Goal: Task Accomplishment & Management: Use online tool/utility

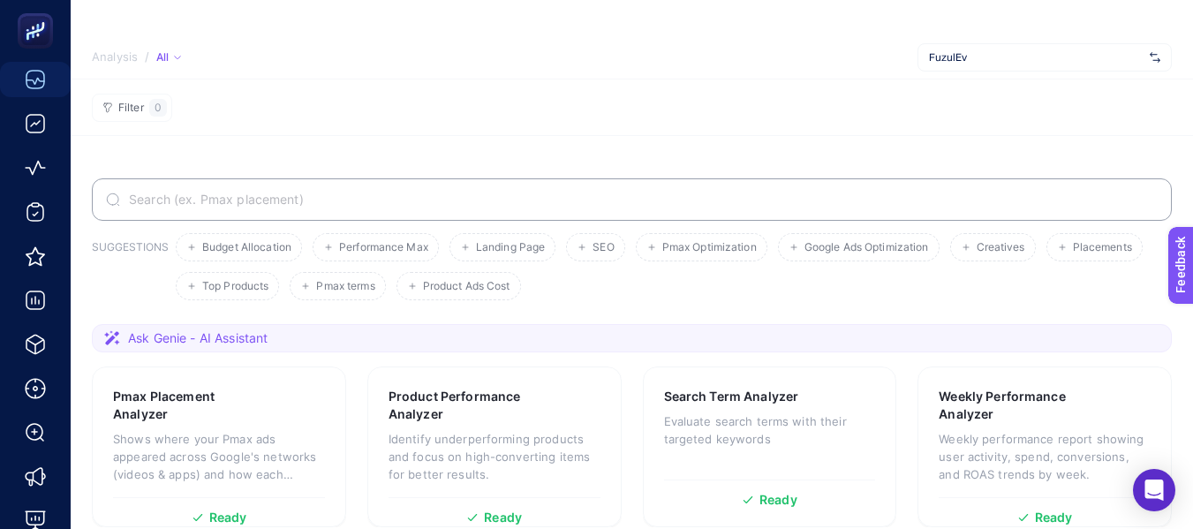
click at [966, 48] on div "FuzulEv" at bounding box center [1045, 57] width 254 height 28
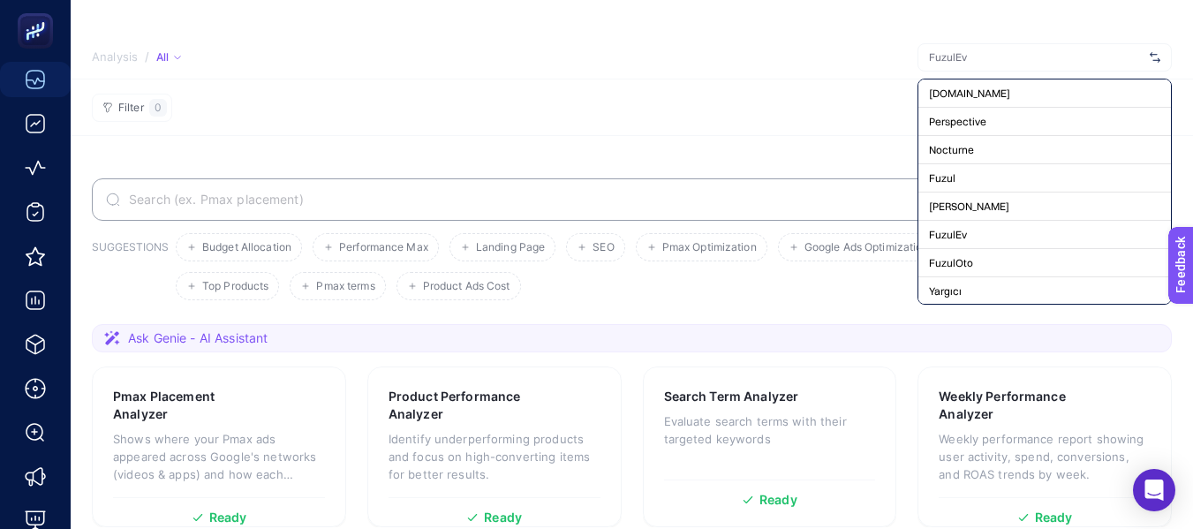
click at [965, 57] on input "text" at bounding box center [1036, 57] width 214 height 14
click at [714, 110] on section "Filter 0" at bounding box center [632, 107] width 1123 height 57
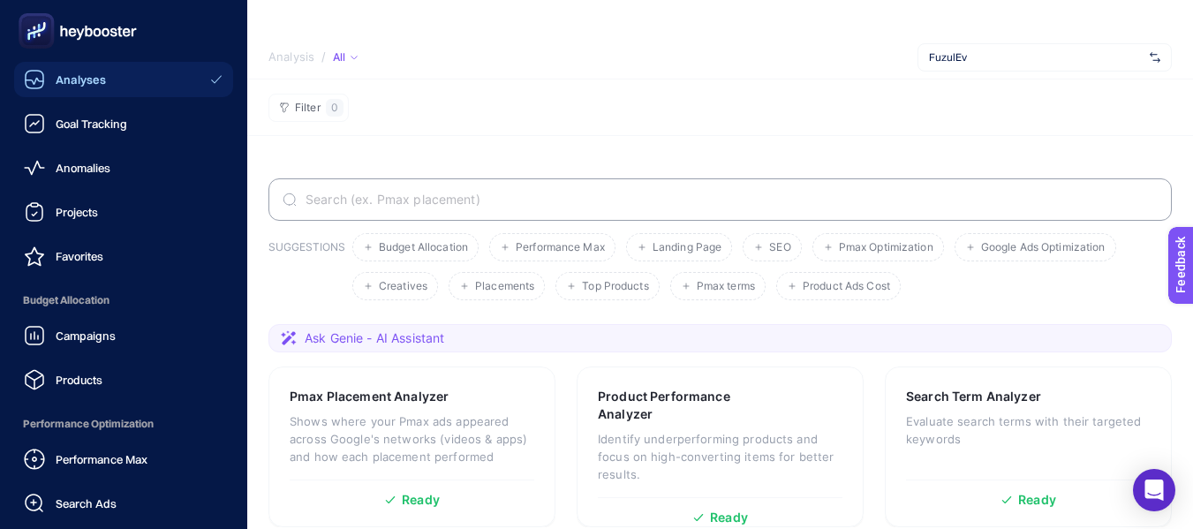
click at [81, 37] on icon at bounding box center [77, 30] width 127 height 35
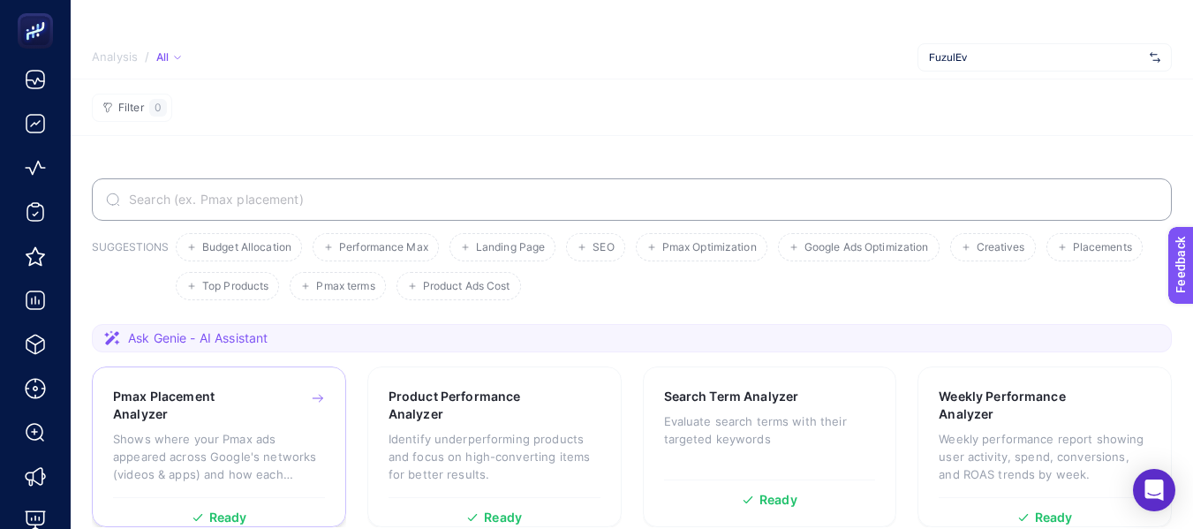
scroll to position [530, 0]
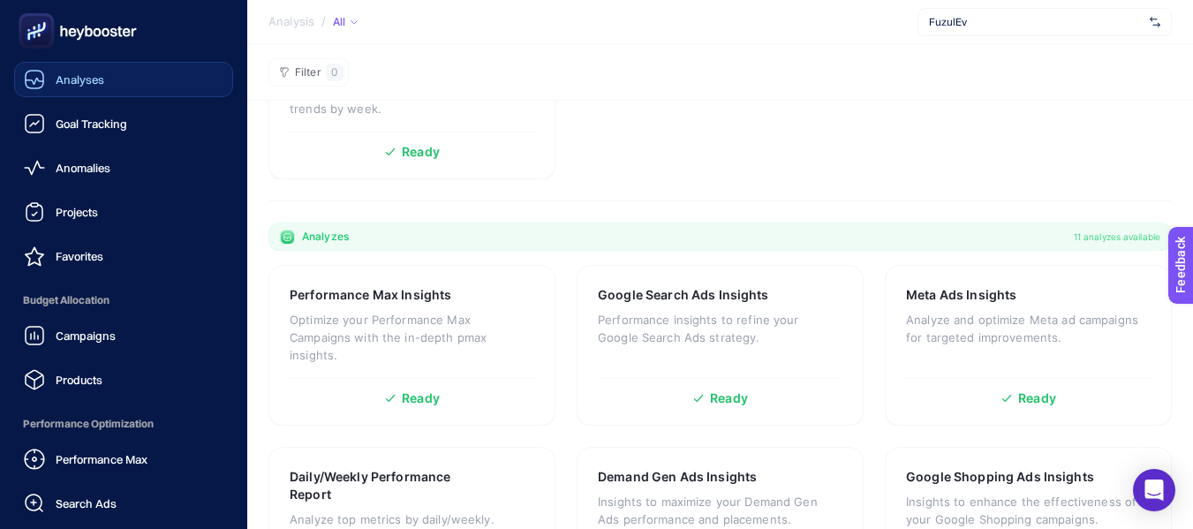
click at [37, 72] on icon at bounding box center [34, 79] width 21 height 21
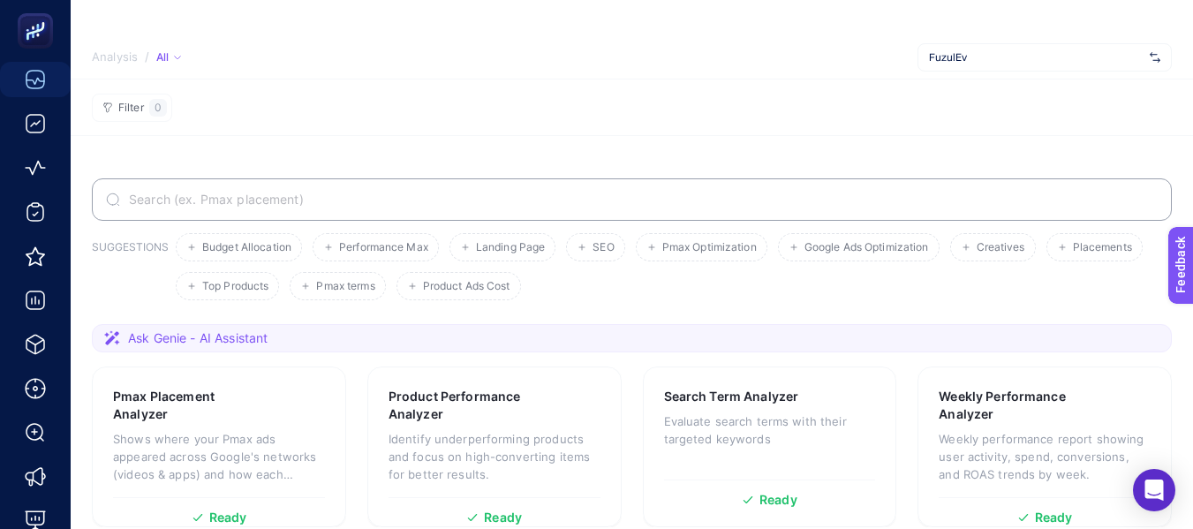
click at [1051, 56] on span "FuzulEv" at bounding box center [1036, 57] width 214 height 14
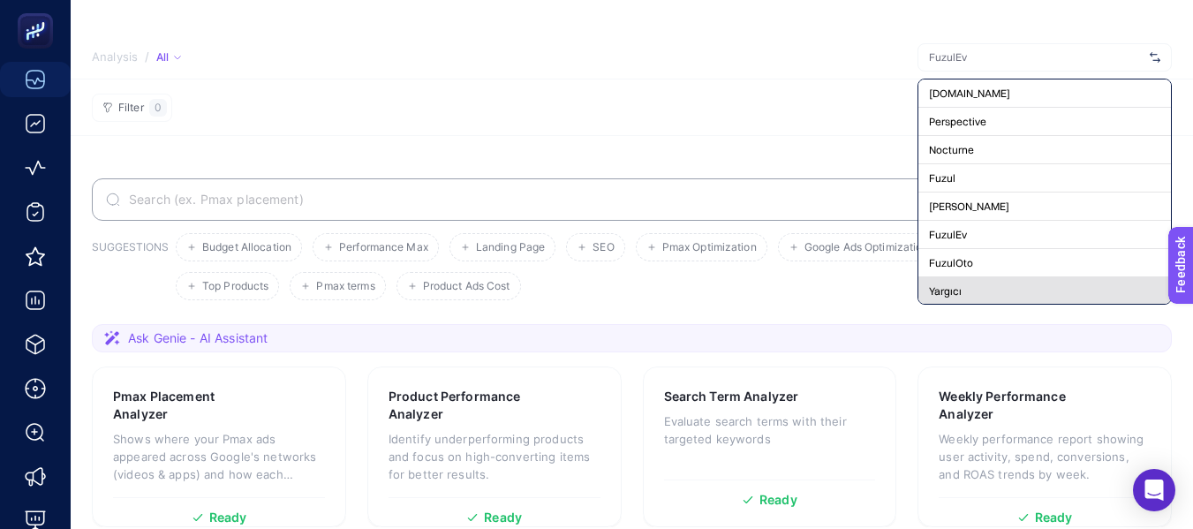
click at [980, 287] on div "Yargıcı" at bounding box center [1045, 291] width 253 height 28
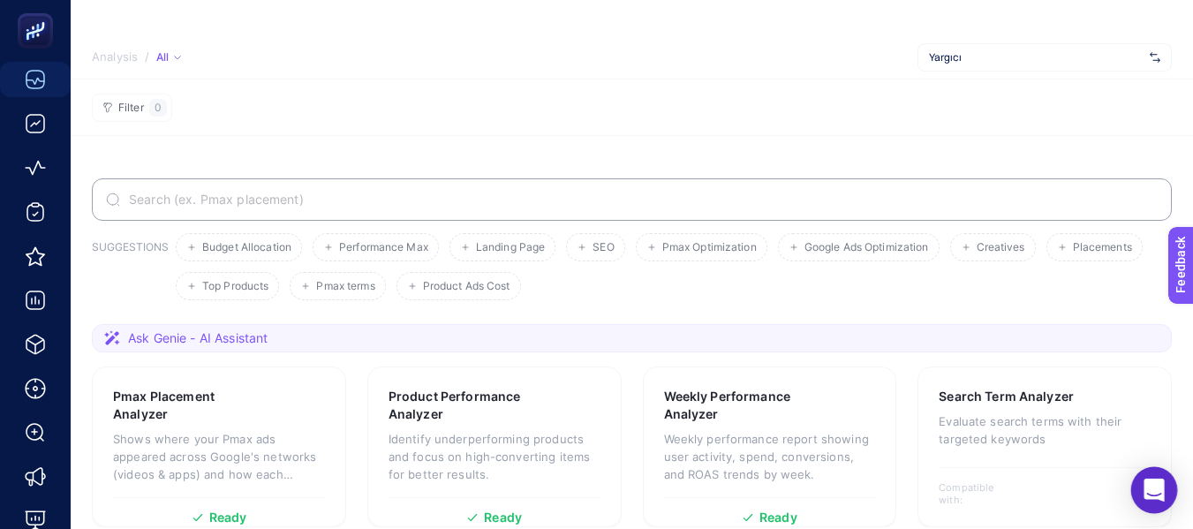
click at [1159, 493] on icon "Open Intercom Messenger" at bounding box center [1154, 490] width 23 height 23
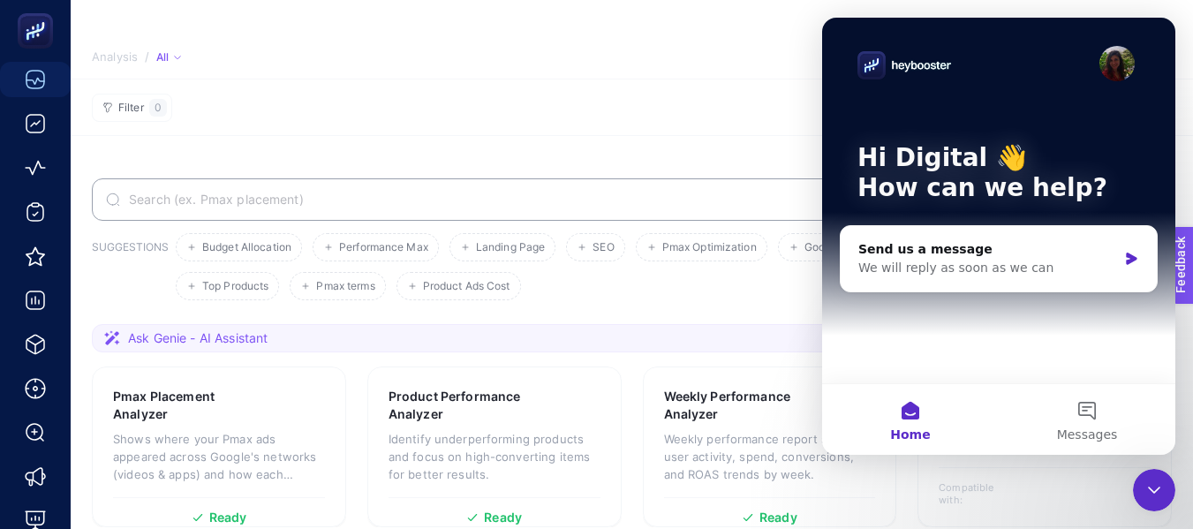
click at [648, 128] on section "Filter 0" at bounding box center [632, 107] width 1123 height 57
click at [655, 126] on section "Filter 0" at bounding box center [632, 107] width 1123 height 57
click at [1154, 489] on icon "Close Intercom Messenger" at bounding box center [1154, 490] width 21 height 21
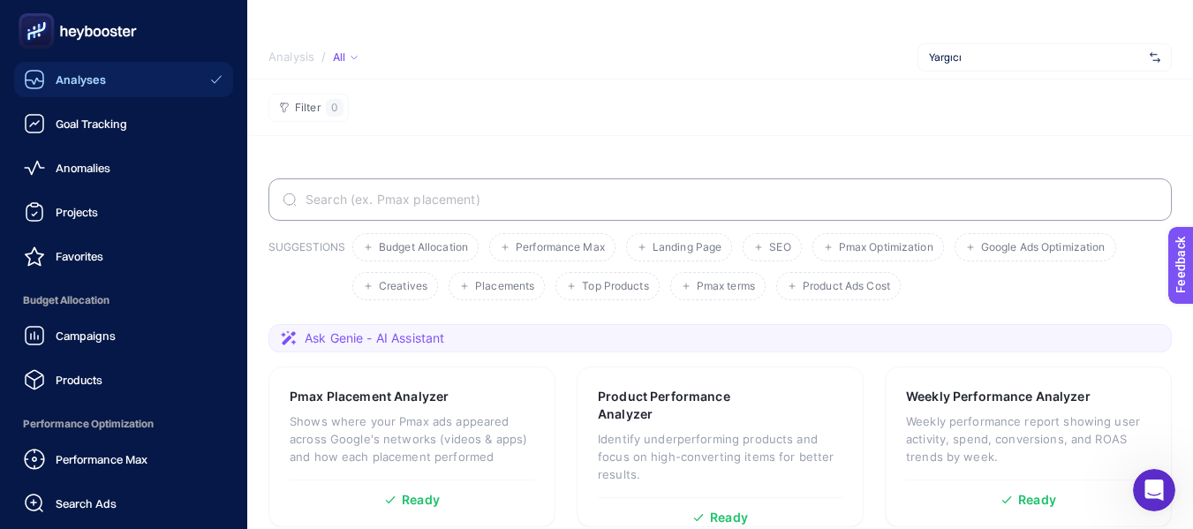
click at [45, 77] on div "Analyses" at bounding box center [65, 79] width 82 height 21
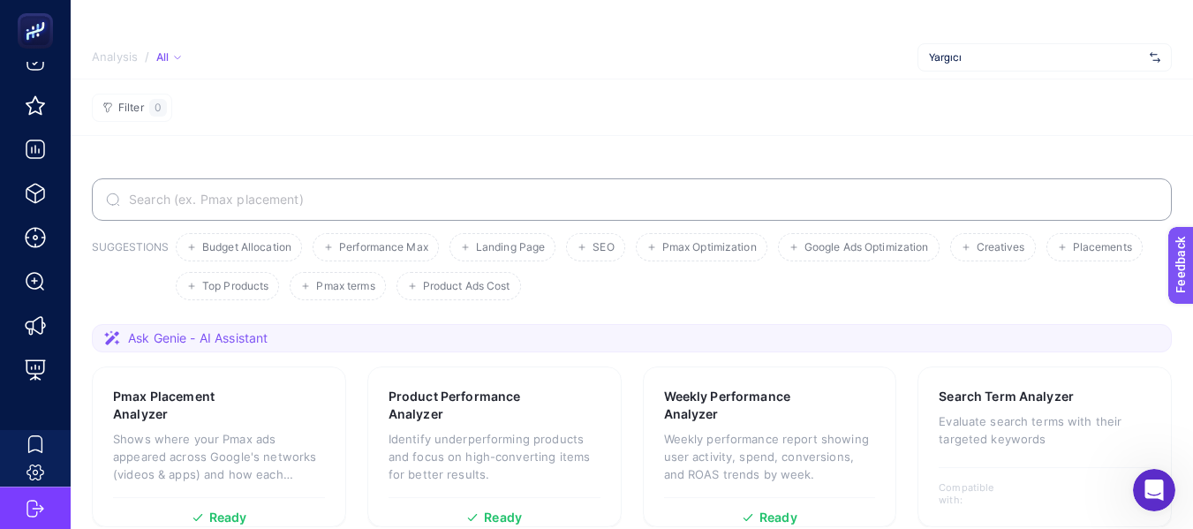
click at [206, 344] on span "Ask Genie - AI Assistant" at bounding box center [198, 338] width 140 height 18
click at [122, 335] on div "Ask Genie - AI Assistant" at bounding box center [185, 338] width 164 height 18
click at [103, 335] on icon at bounding box center [112, 338] width 18 height 18
click at [109, 337] on icon at bounding box center [112, 338] width 18 height 18
click at [110, 337] on icon at bounding box center [112, 338] width 18 height 18
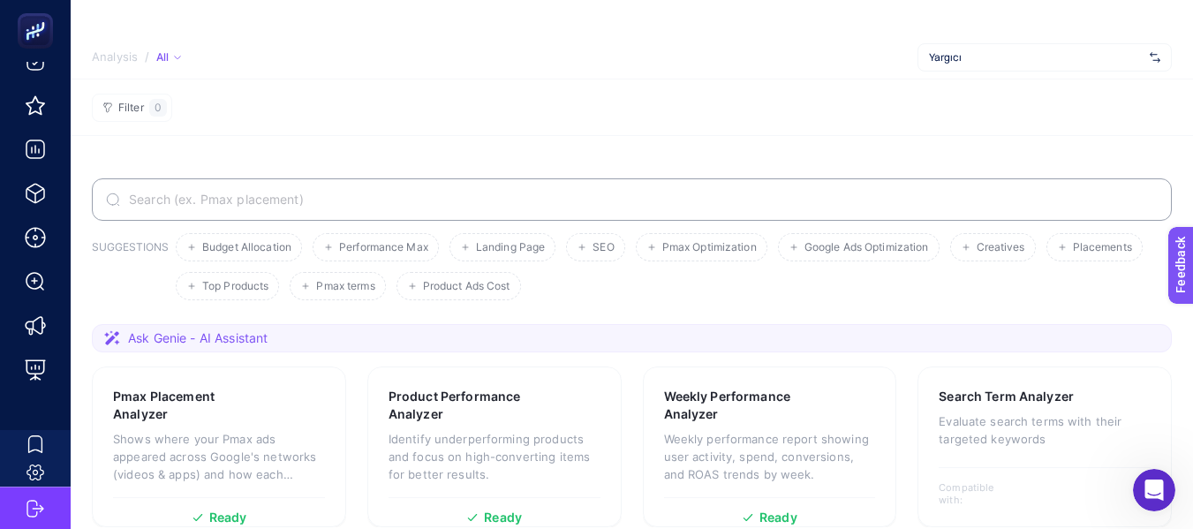
click at [110, 337] on icon at bounding box center [112, 338] width 18 height 18
click at [191, 346] on span "Ask Genie - AI Assistant" at bounding box center [198, 338] width 140 height 18
click at [153, 342] on span "Ask Genie - AI Assistant" at bounding box center [198, 338] width 140 height 18
click at [178, 192] on label at bounding box center [632, 199] width 1080 height 42
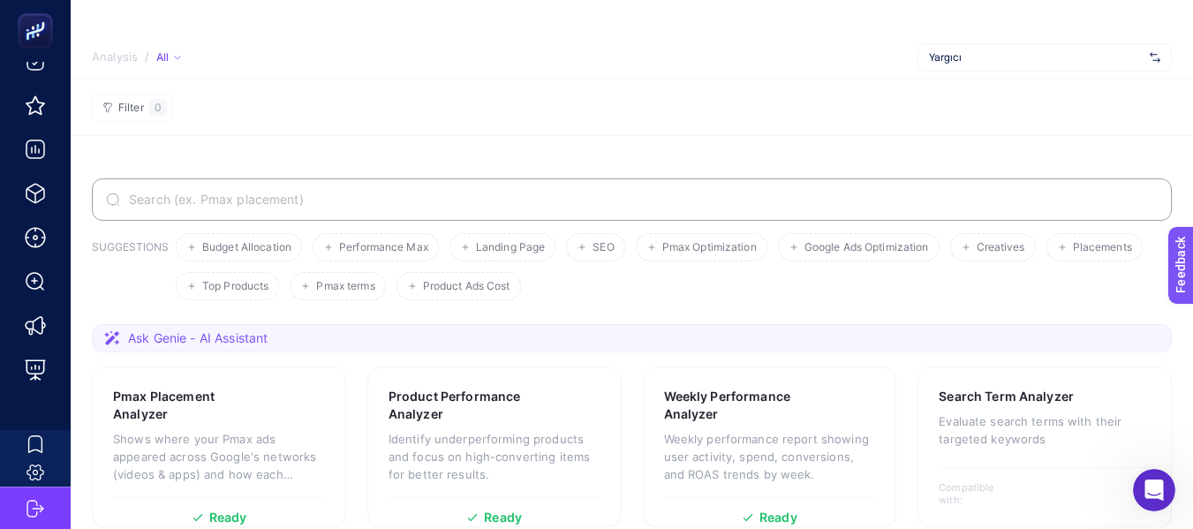
click at [178, 193] on input "Search" at bounding box center [641, 200] width 1033 height 14
click at [146, 124] on section "Filter 0" at bounding box center [632, 107] width 1123 height 57
click at [102, 342] on section "Ask Genie - AI Assistant" at bounding box center [632, 338] width 1080 height 28
click at [131, 336] on span "Ask Genie - AI Assistant" at bounding box center [198, 338] width 140 height 18
click at [142, 337] on span "Ask Genie - AI Assistant" at bounding box center [198, 338] width 140 height 18
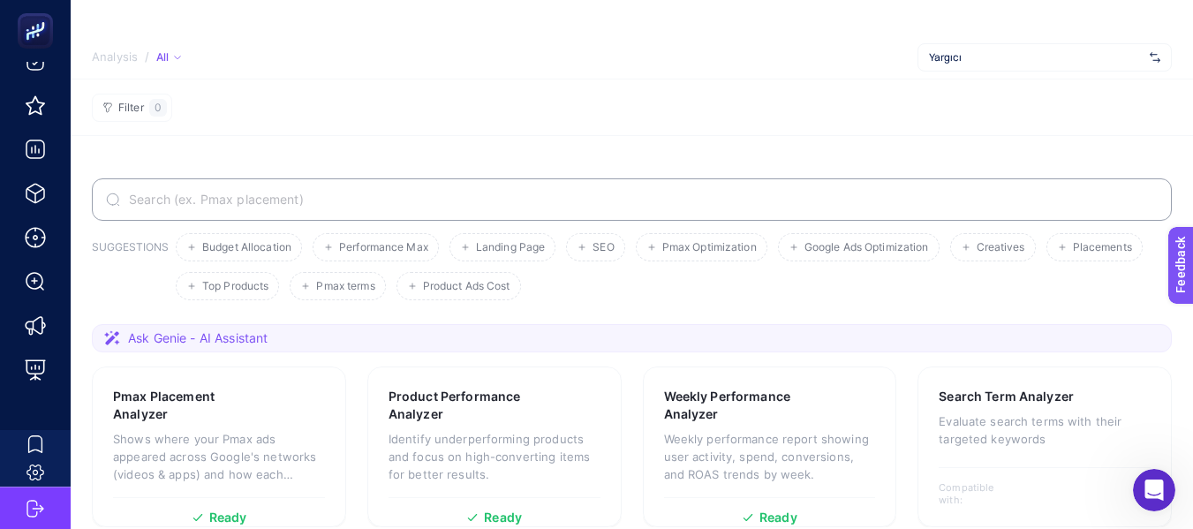
click at [222, 335] on span "Ask Genie - AI Assistant" at bounding box center [198, 338] width 140 height 18
click at [260, 333] on span "Ask Genie - AI Assistant" at bounding box center [198, 338] width 140 height 18
click at [266, 333] on span "Ask Genie - AI Assistant" at bounding box center [198, 338] width 140 height 18
click at [105, 340] on icon at bounding box center [112, 338] width 18 height 18
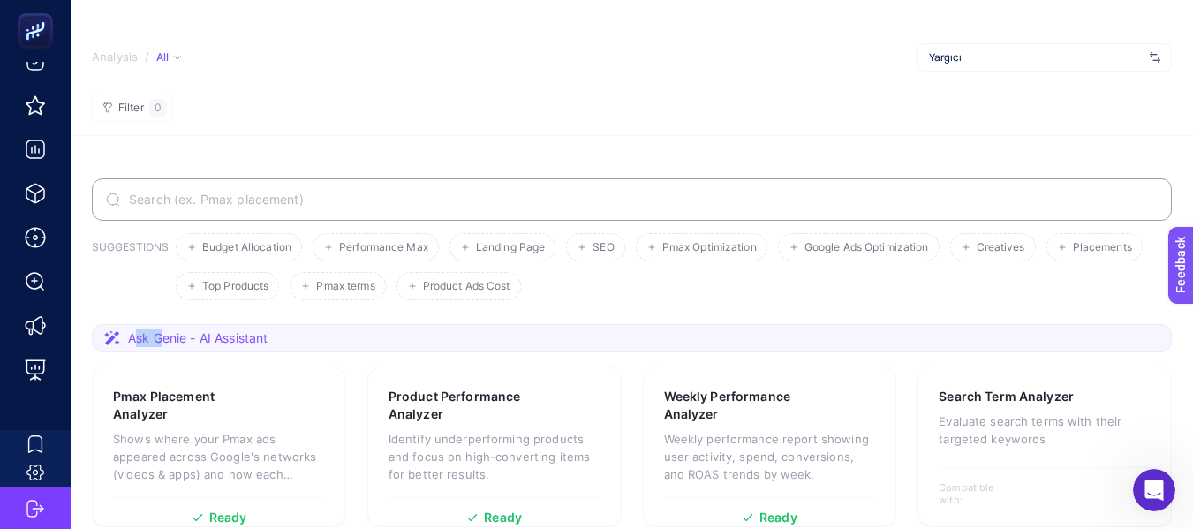
click at [140, 352] on section "Ask Genie - AI Assistant" at bounding box center [632, 338] width 1080 height 28
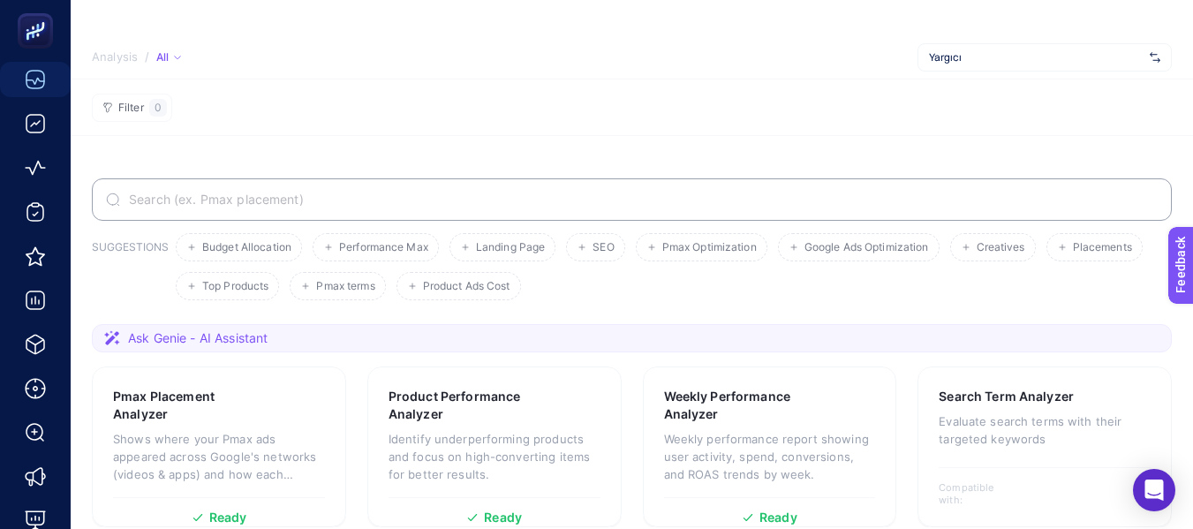
click at [194, 335] on span "Ask Genie - AI Assistant" at bounding box center [198, 338] width 140 height 18
click at [507, 340] on section "Ask Genie - AI Assistant" at bounding box center [632, 338] width 1080 height 28
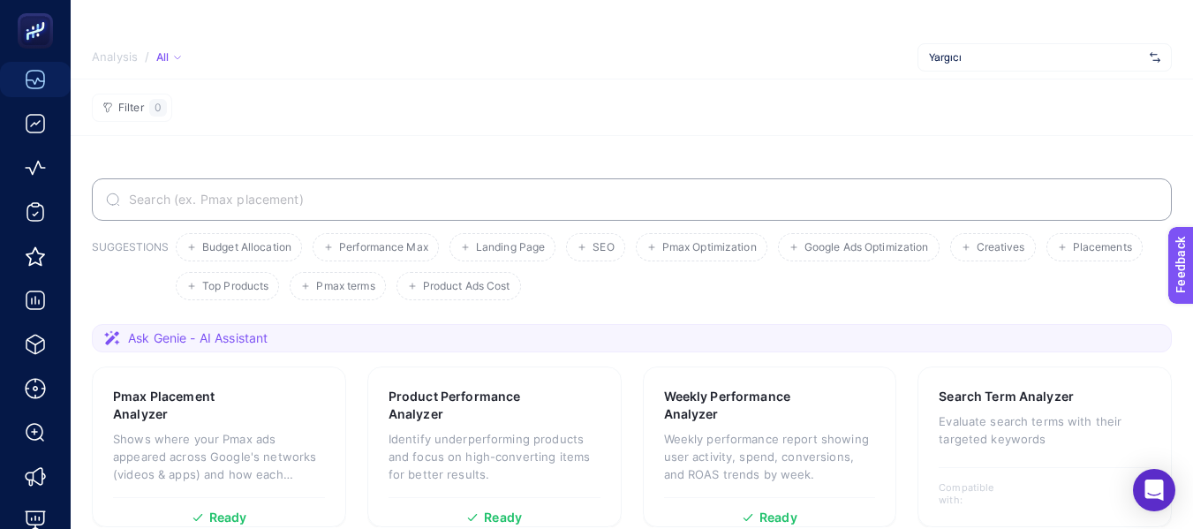
click at [140, 341] on span "Ask Genie - AI Assistant" at bounding box center [198, 338] width 140 height 18
click at [111, 337] on icon at bounding box center [112, 337] width 16 height 15
click at [150, 342] on span "Ask Genie - AI Assistant" at bounding box center [198, 338] width 140 height 18
click at [143, 339] on span "Ask Genie - AI Assistant" at bounding box center [198, 338] width 140 height 18
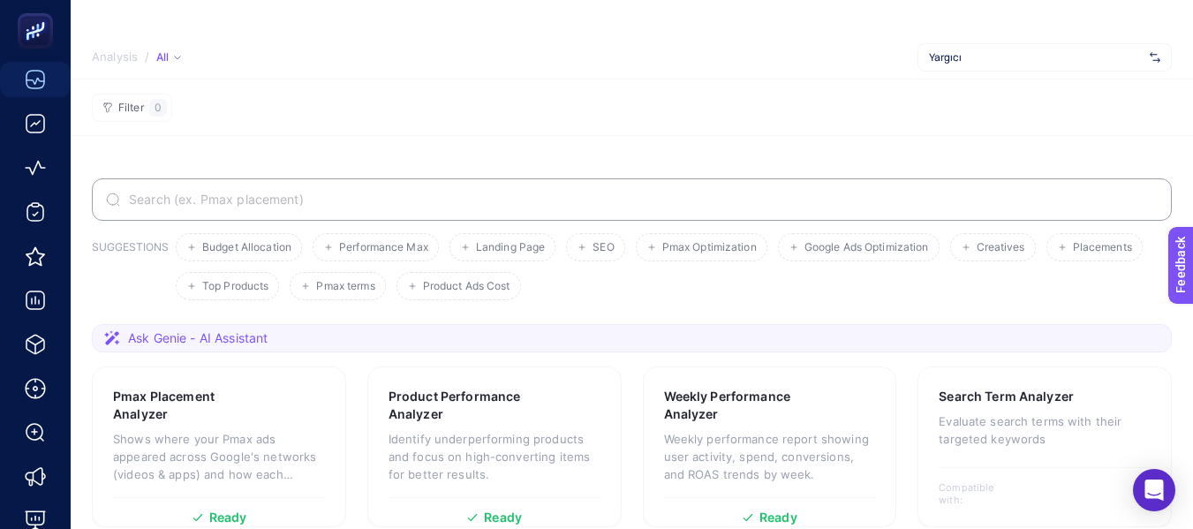
click at [182, 338] on span "Ask Genie - AI Assistant" at bounding box center [198, 338] width 140 height 18
click at [185, 338] on span "Ask Genie - AI Assistant" at bounding box center [198, 338] width 140 height 18
click at [167, 337] on span "Ask Genie - AI Assistant" at bounding box center [198, 338] width 140 height 18
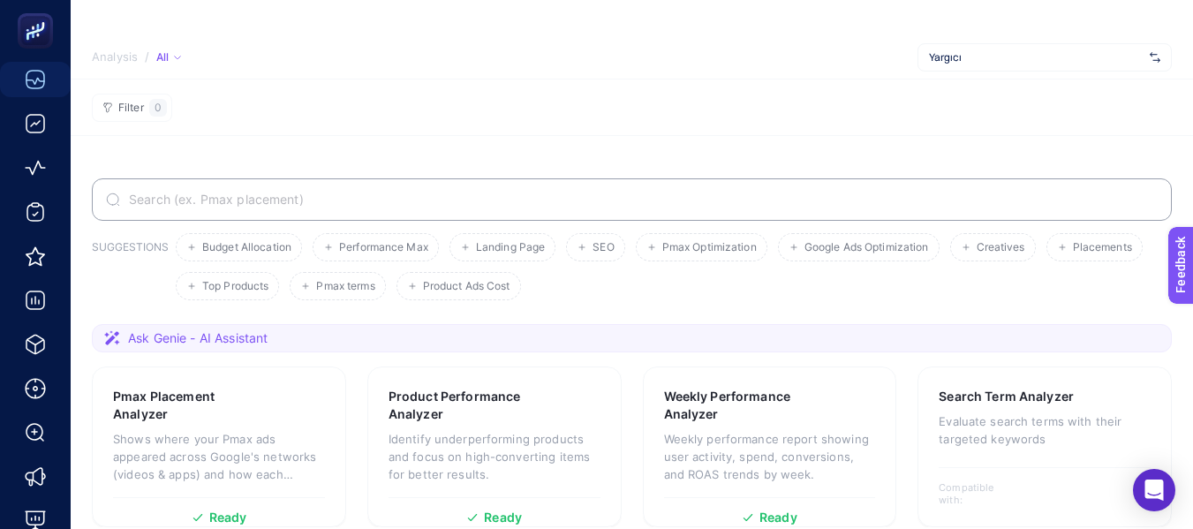
click at [178, 58] on icon at bounding box center [177, 57] width 9 height 9
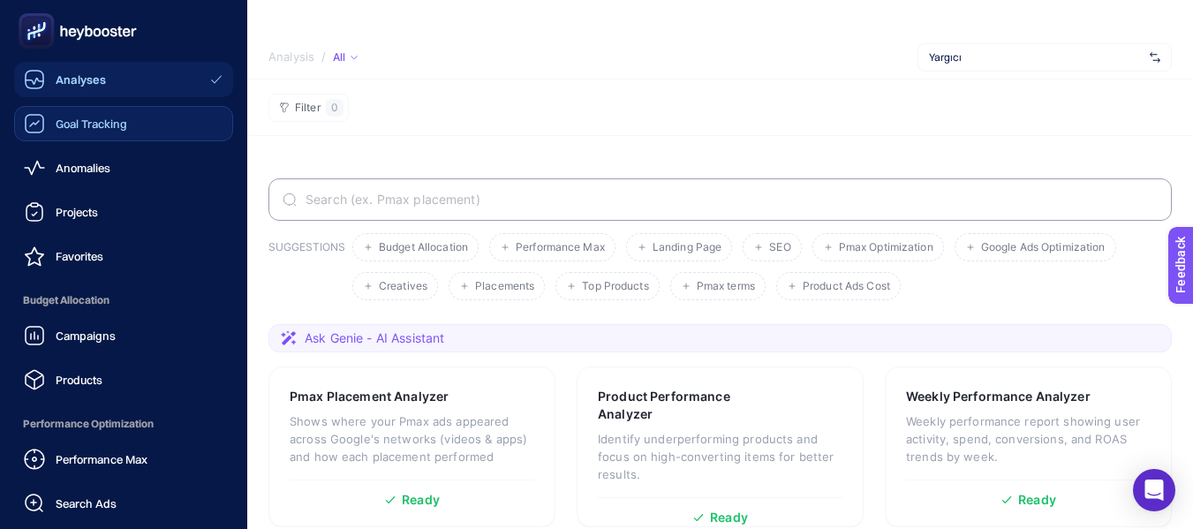
click at [112, 125] on span "Goal Tracking" at bounding box center [92, 124] width 72 height 14
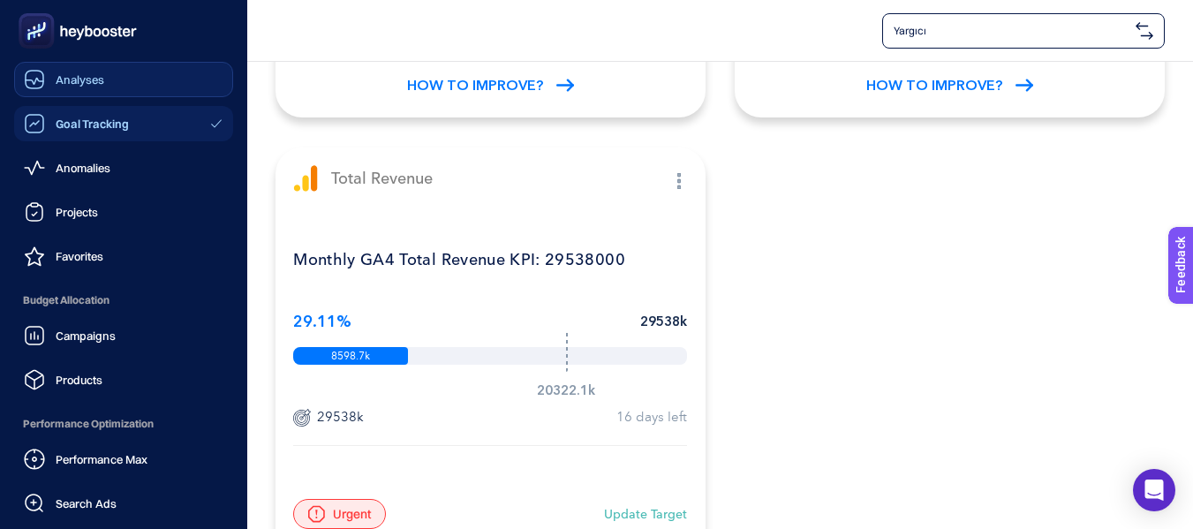
scroll to position [511, 0]
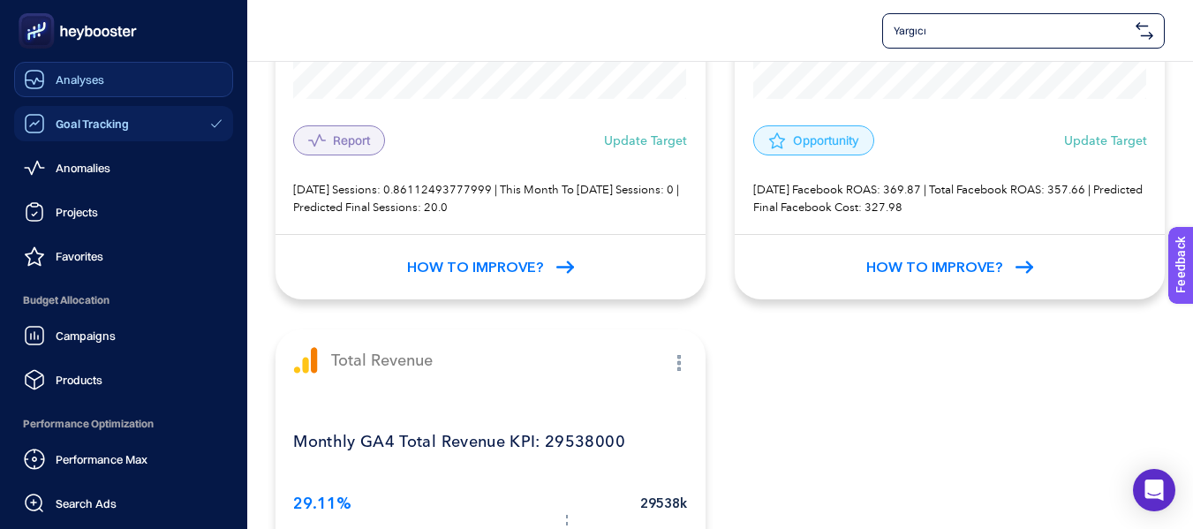
click at [61, 79] on span "Analyses" at bounding box center [80, 79] width 49 height 14
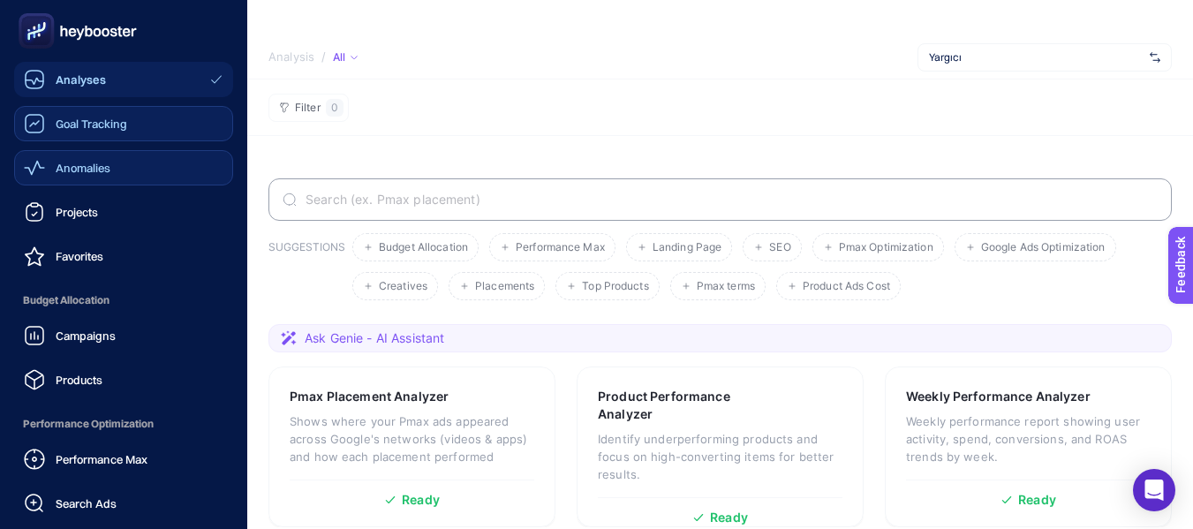
click at [95, 170] on span "Anomalies" at bounding box center [83, 168] width 55 height 14
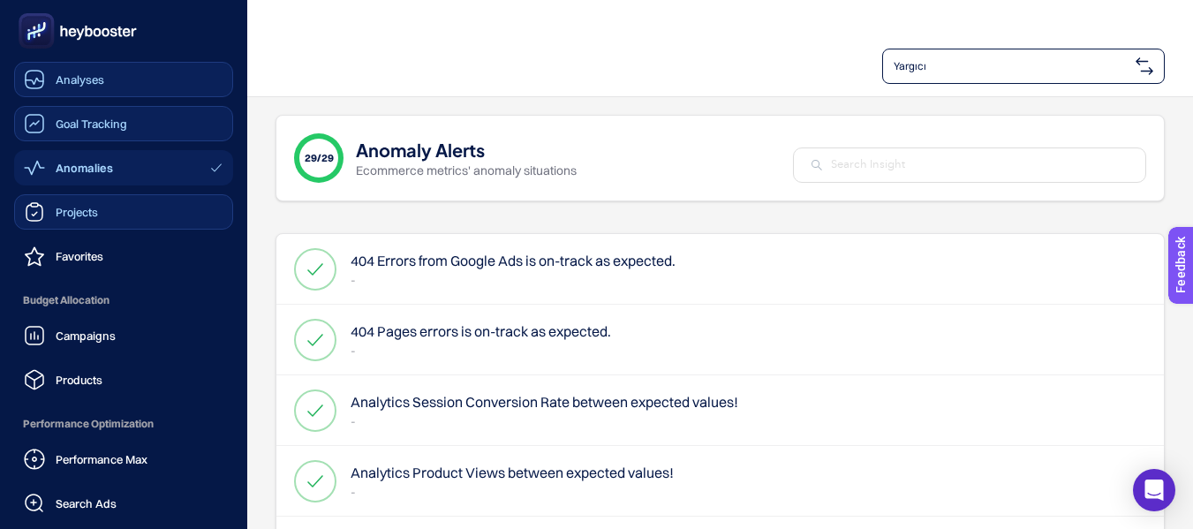
click at [88, 204] on div "Projects" at bounding box center [61, 211] width 74 height 21
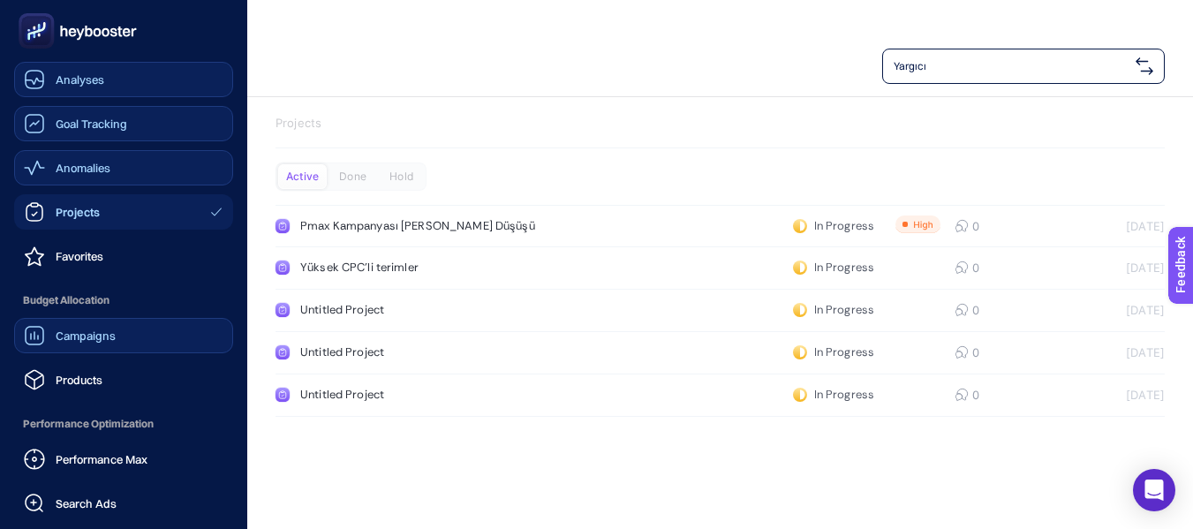
click at [114, 327] on div "Campaigns" at bounding box center [70, 335] width 92 height 21
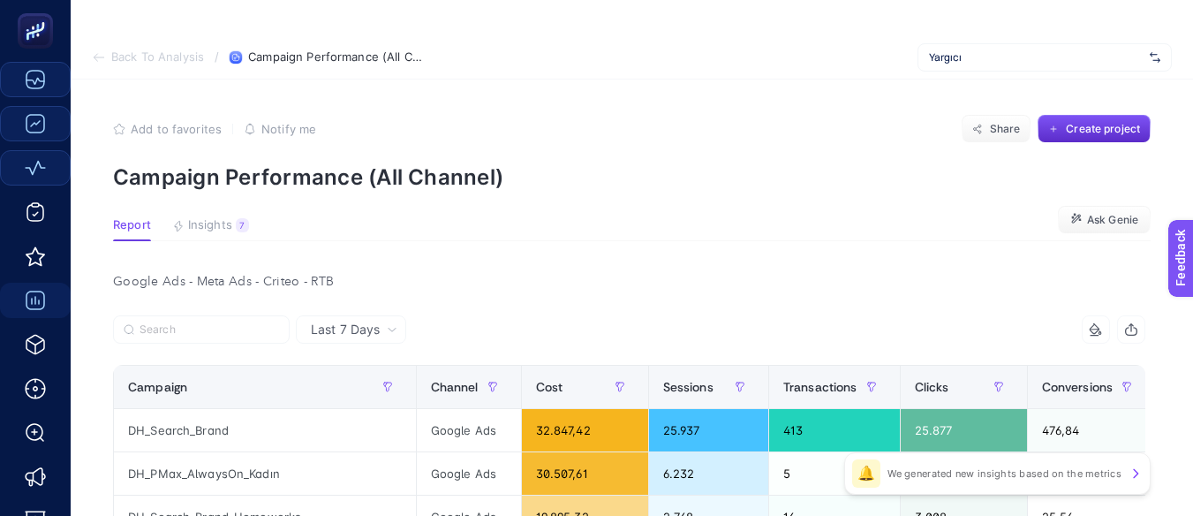
click at [95, 60] on icon at bounding box center [99, 57] width 14 height 14
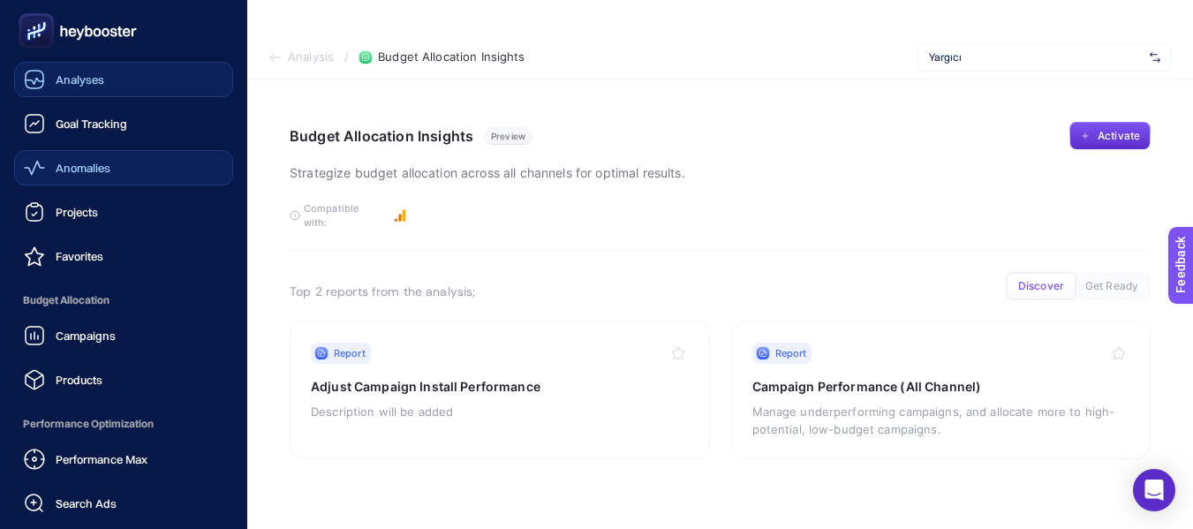
click at [53, 75] on div "Analyses" at bounding box center [64, 79] width 80 height 21
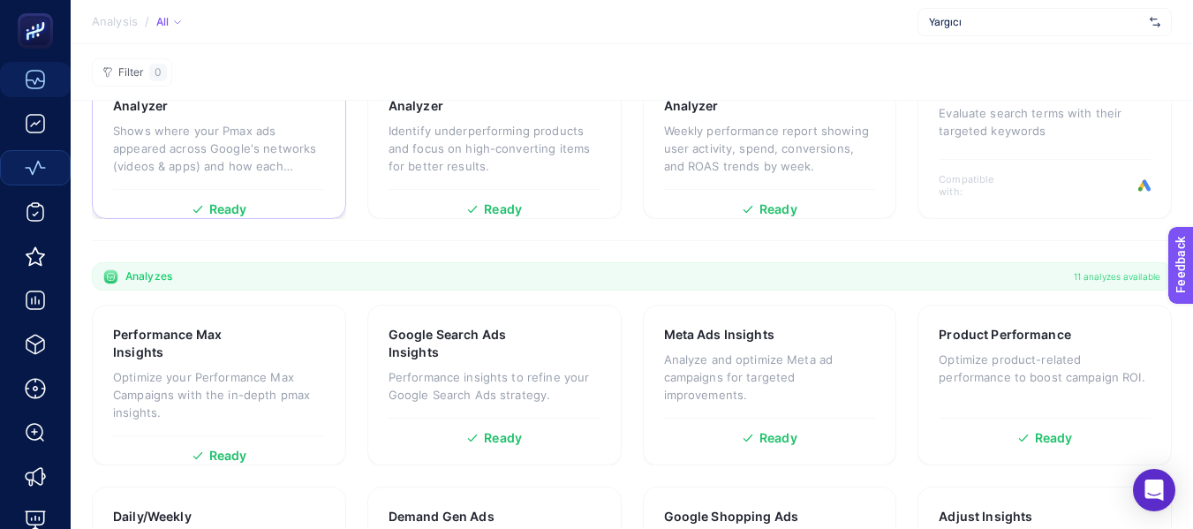
scroll to position [177, 0]
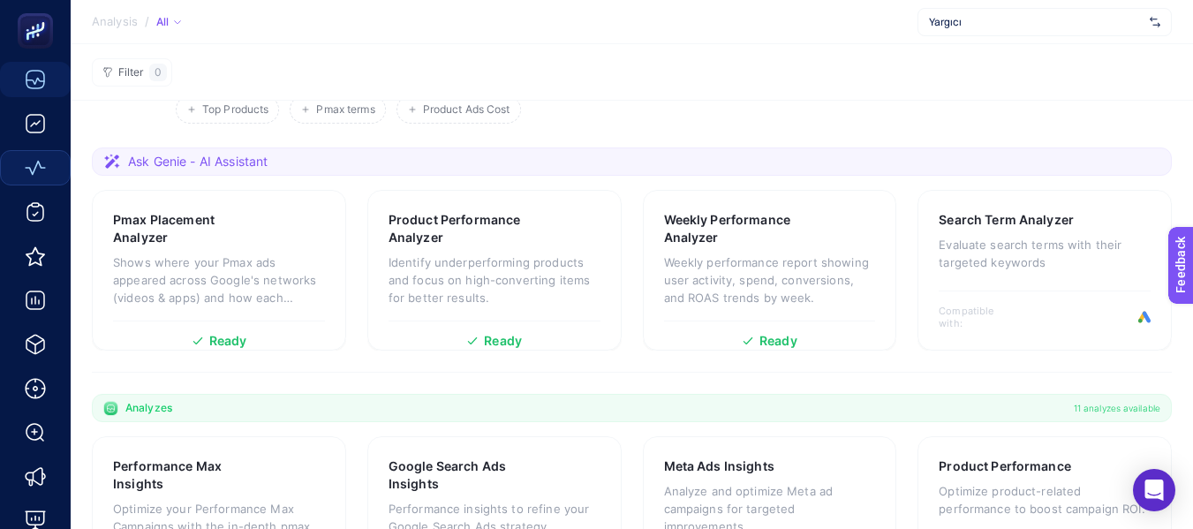
click at [201, 160] on span "Ask Genie - AI Assistant" at bounding box center [198, 162] width 140 height 18
click at [201, 159] on span "Ask Genie - AI Assistant" at bounding box center [198, 162] width 140 height 18
click at [375, 158] on section "Ask Genie - AI Assistant" at bounding box center [632, 162] width 1080 height 28
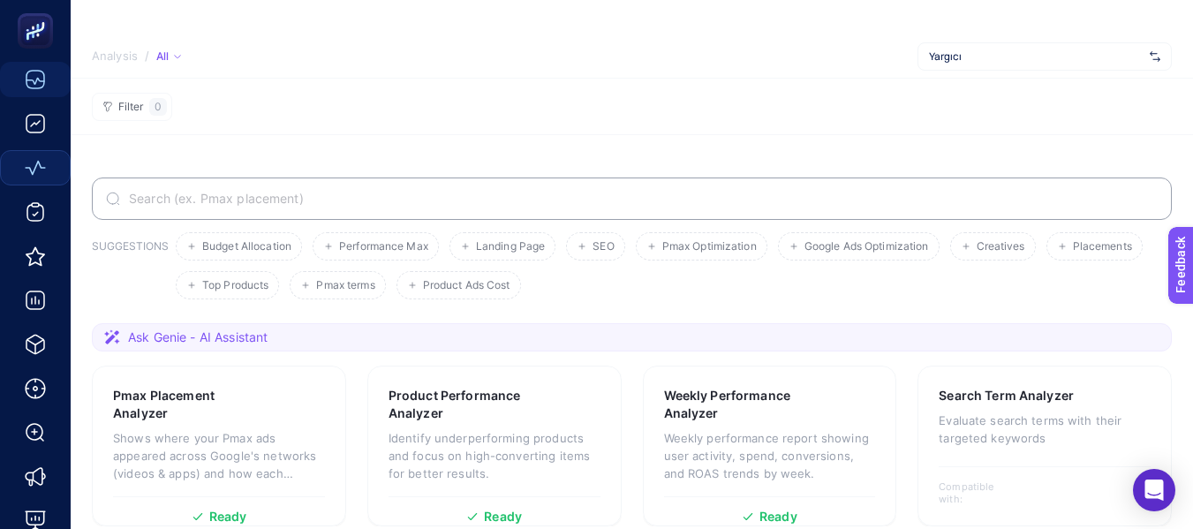
scroll to position [0, 0]
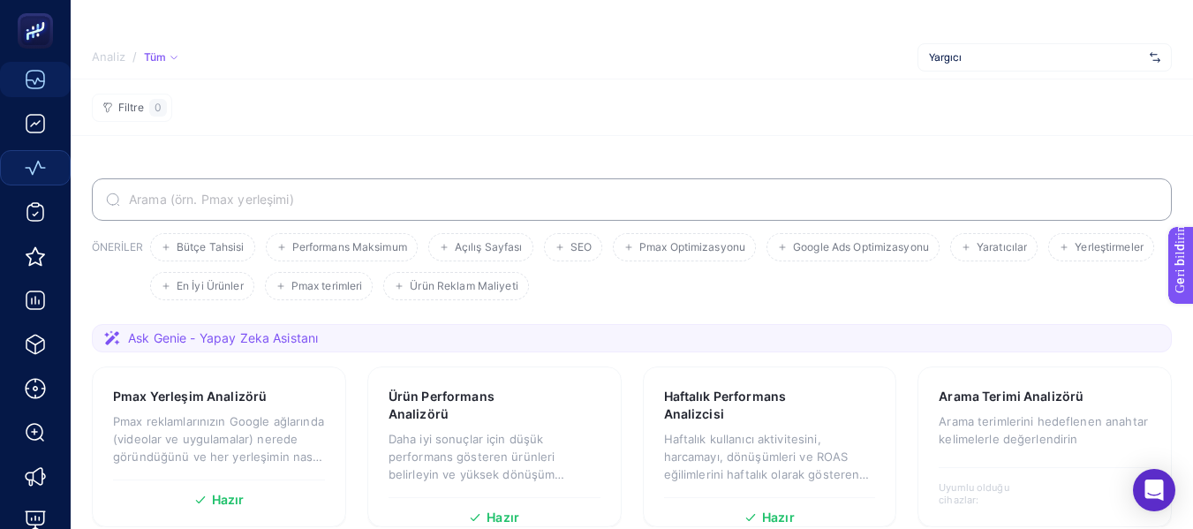
click at [157, 333] on font "Ask Genie - Yapay Zeka Asistanı" at bounding box center [223, 337] width 190 height 15
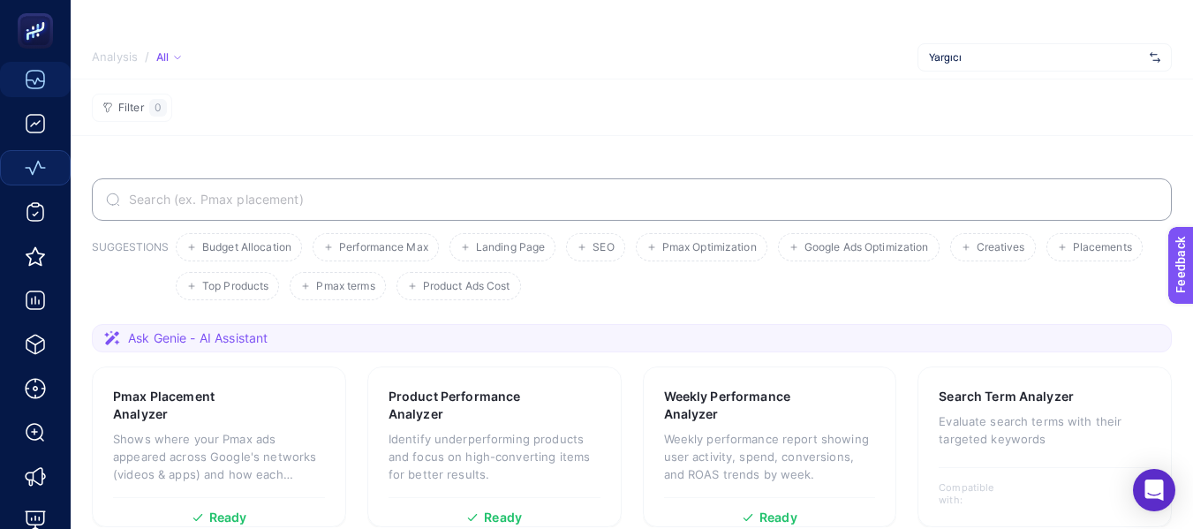
click at [595, 132] on section "Filter 0" at bounding box center [632, 107] width 1123 height 57
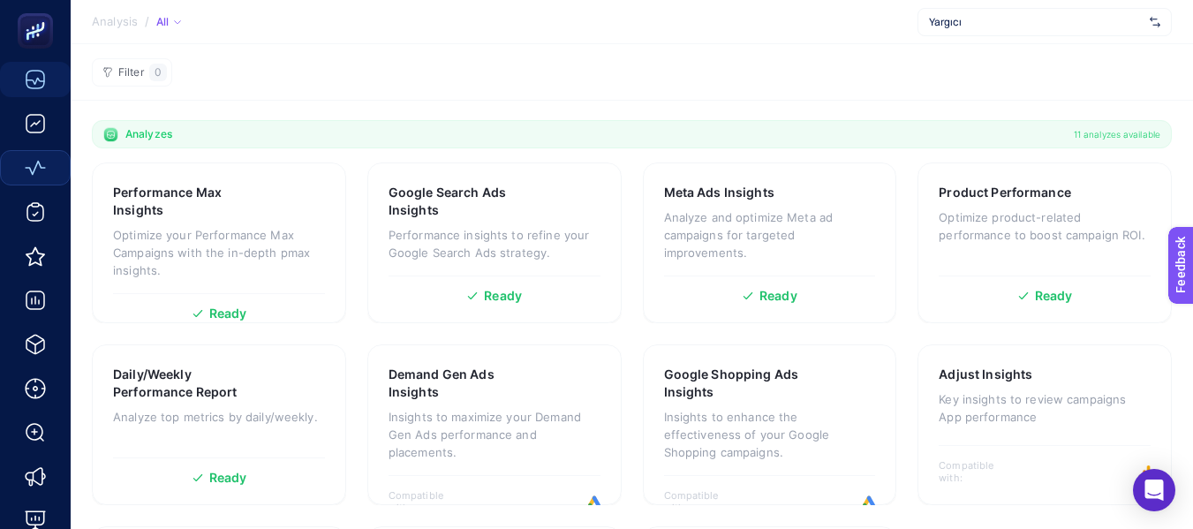
scroll to position [630, 0]
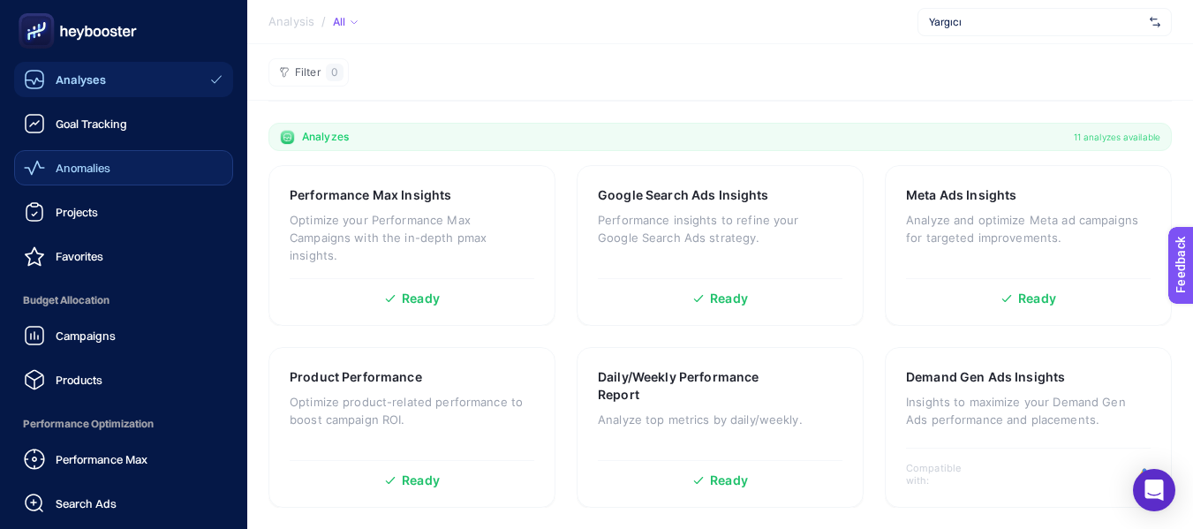
click at [79, 125] on span "Goal Tracking" at bounding box center [92, 124] width 72 height 14
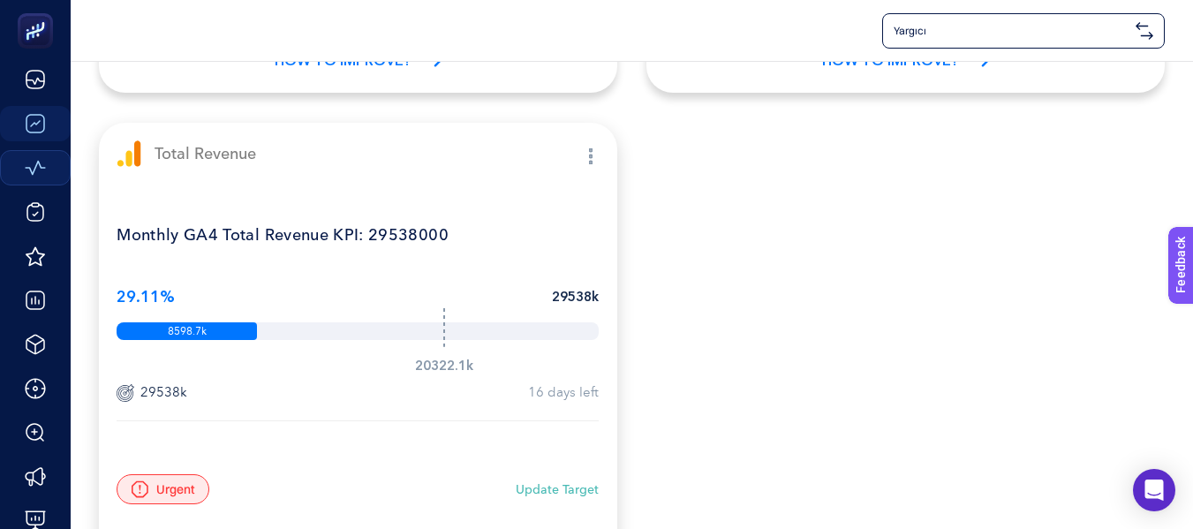
scroll to position [865, 0]
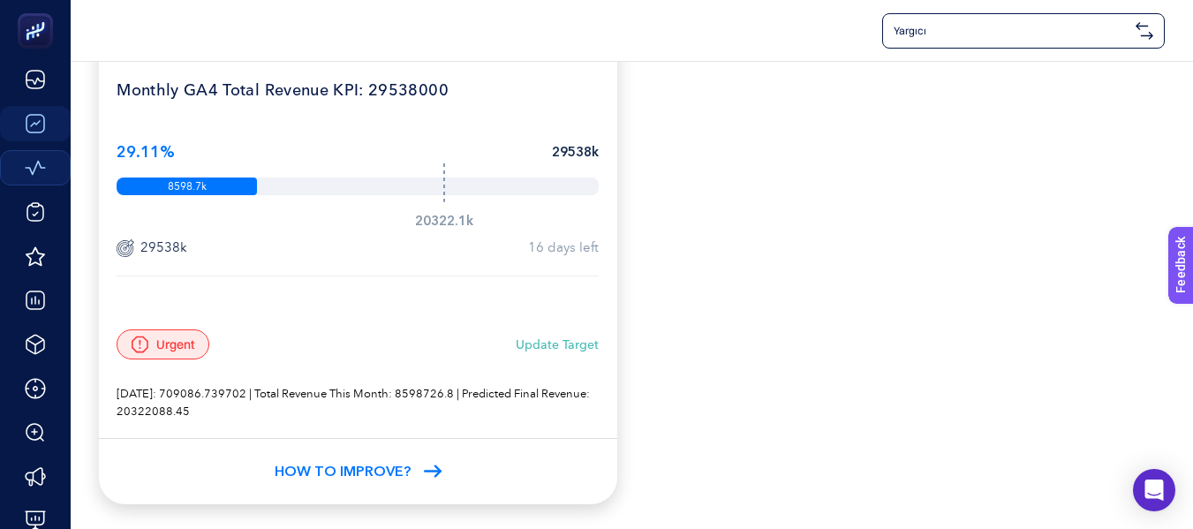
click at [175, 378] on div "Monthly GA4 Total Revenue KPI: 29538000 29.11% 29538k 8598.7k 20322.1k 29538k 1…" at bounding box center [358, 239] width 518 height 398
click at [169, 348] on span "Urgent" at bounding box center [175, 345] width 38 height 18
click at [504, 378] on div "Monthly GA4 Total Revenue KPI: 29538000 29.11% 29538k 8598.7k 20322.1k 29538k 1…" at bounding box center [358, 239] width 518 height 398
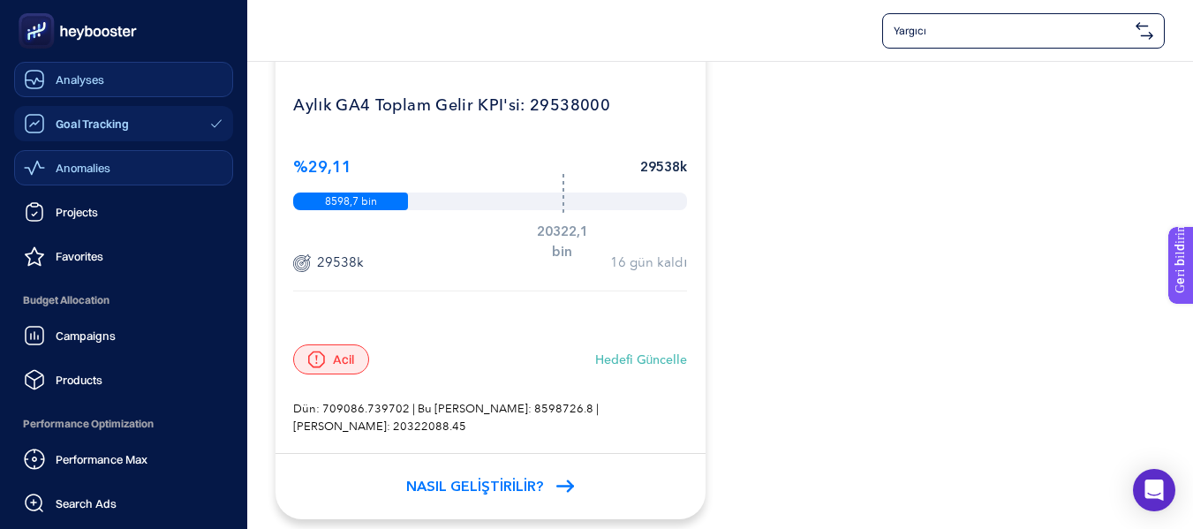
click at [44, 79] on icon at bounding box center [34, 79] width 21 height 21
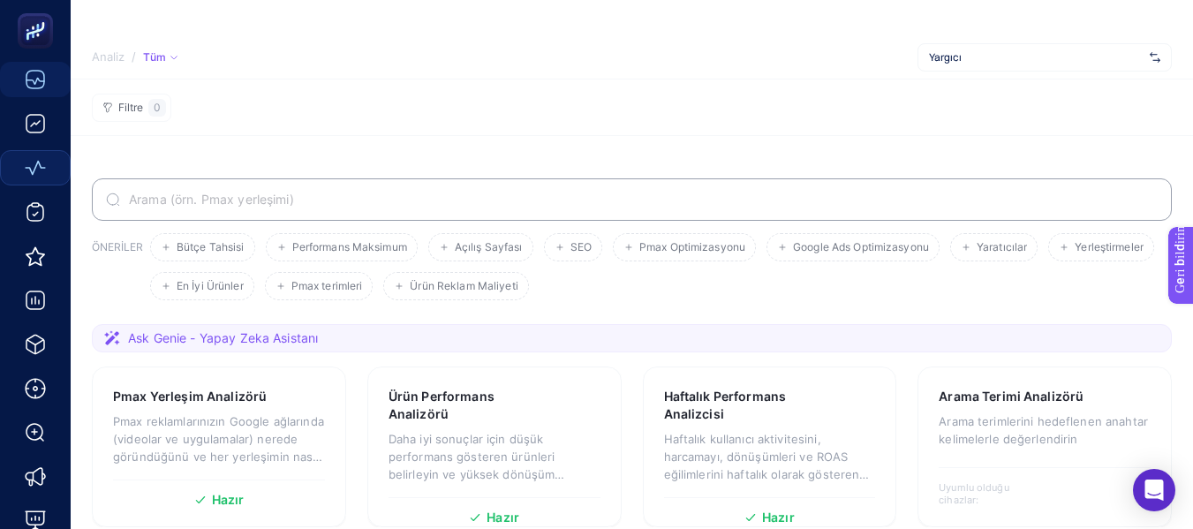
click at [152, 61] on font "Tüm" at bounding box center [155, 56] width 22 height 13
click at [158, 57] on font "Tüm" at bounding box center [155, 56] width 22 height 13
click at [178, 103] on font "Aktif" at bounding box center [168, 110] width 27 height 15
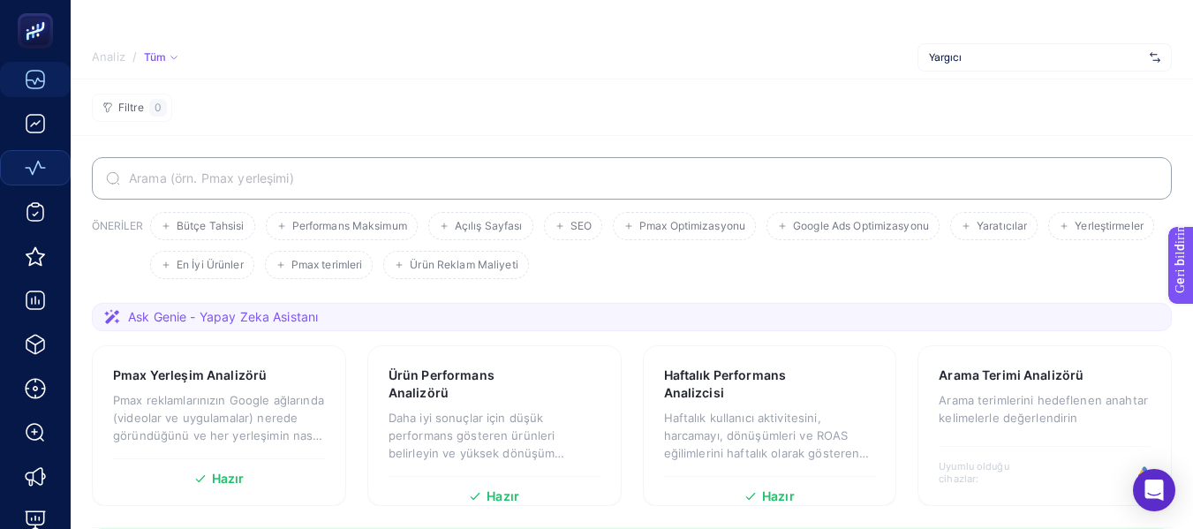
drag, startPoint x: 203, startPoint y: 295, endPoint x: 204, endPoint y: 310, distance: 15.0
click at [205, 295] on section "ÖNERİLER Bütçe Tahsisi Performans Maksimum Açılış Sayfası SEO Pmax Optimizasyon…" at bounding box center [632, 230] width 1080 height 146
click at [204, 314] on font "Ask Genie - Yapay Zeka Asistanı" at bounding box center [223, 316] width 190 height 15
click at [204, 315] on font "Ask Genie - Yapay Zeka Asistanı" at bounding box center [223, 316] width 190 height 15
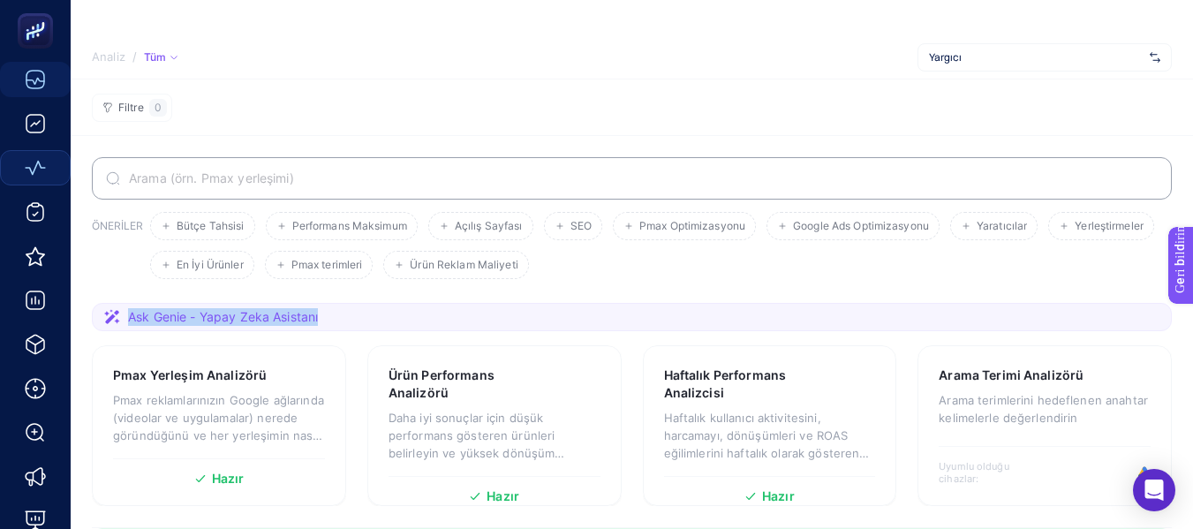
click at [204, 315] on font "Ask Genie - Yapay Zeka Asistanı" at bounding box center [223, 316] width 190 height 15
drag, startPoint x: 483, startPoint y: 328, endPoint x: 96, endPoint y: 150, distance: 425.7
click at [481, 328] on section "Ask Genie - Yapay Zeka Asistanı" at bounding box center [632, 317] width 1080 height 28
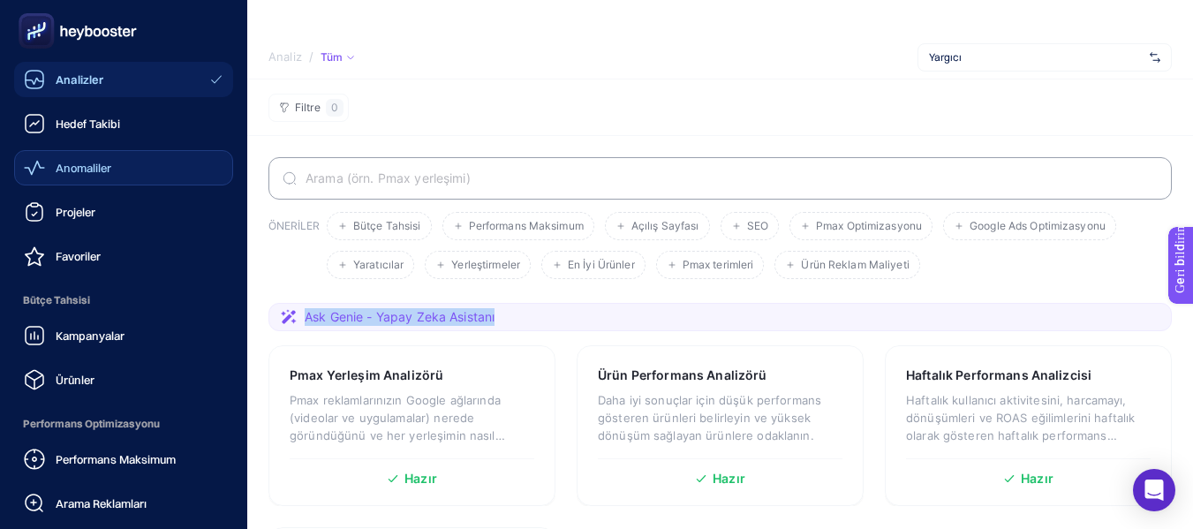
click at [88, 118] on font "Hedef Takibi" at bounding box center [88, 124] width 64 height 14
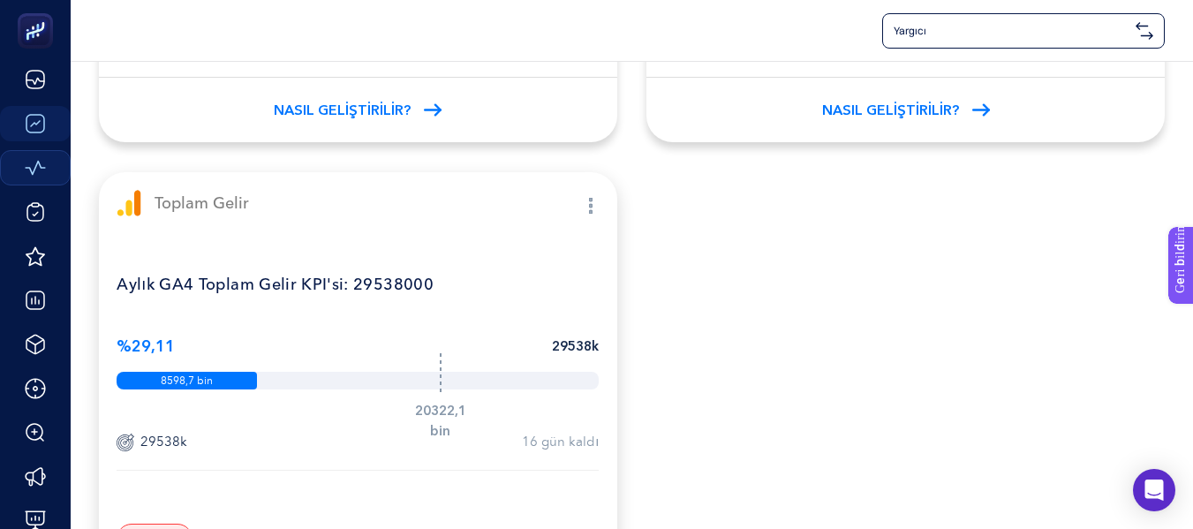
scroll to position [848, 0]
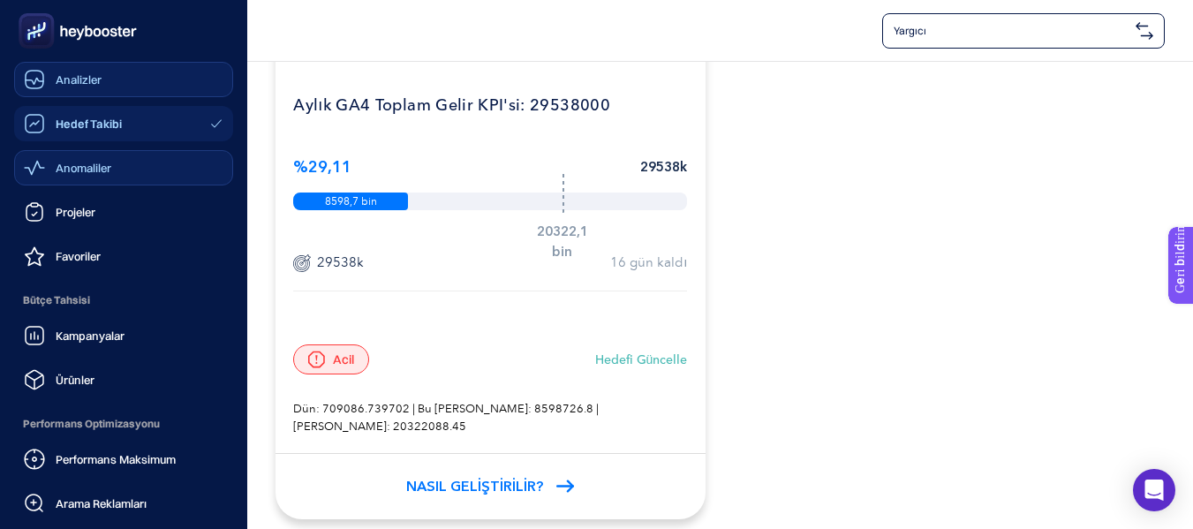
click at [39, 81] on icon at bounding box center [34, 79] width 21 height 21
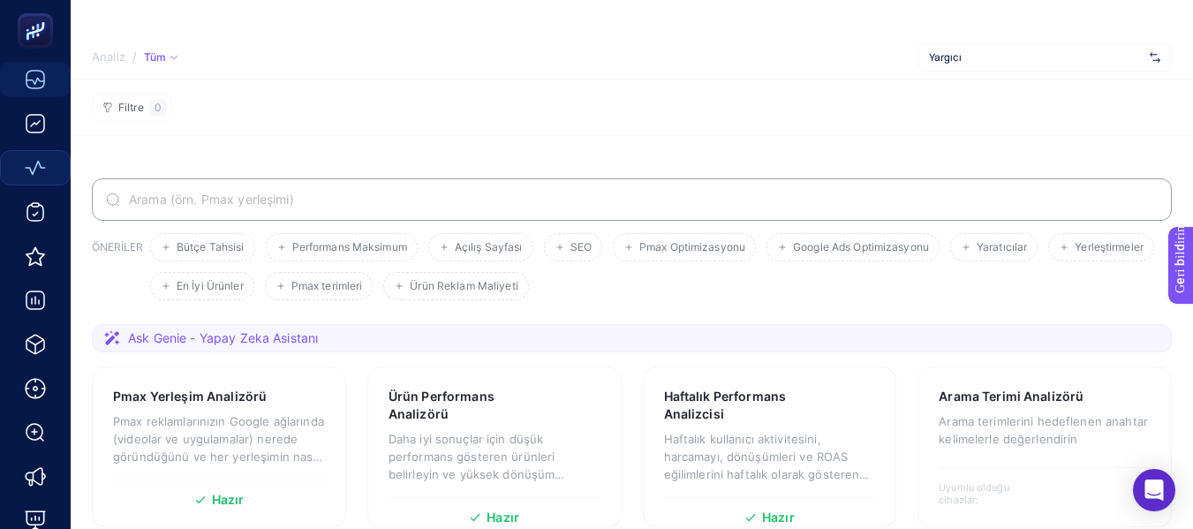
click at [290, 337] on font "Ask Genie - Yapay Zeka Asistanı" at bounding box center [223, 337] width 190 height 15
click at [238, 337] on font "Ask Genie - Yapay Zeka Asistanı" at bounding box center [223, 337] width 190 height 15
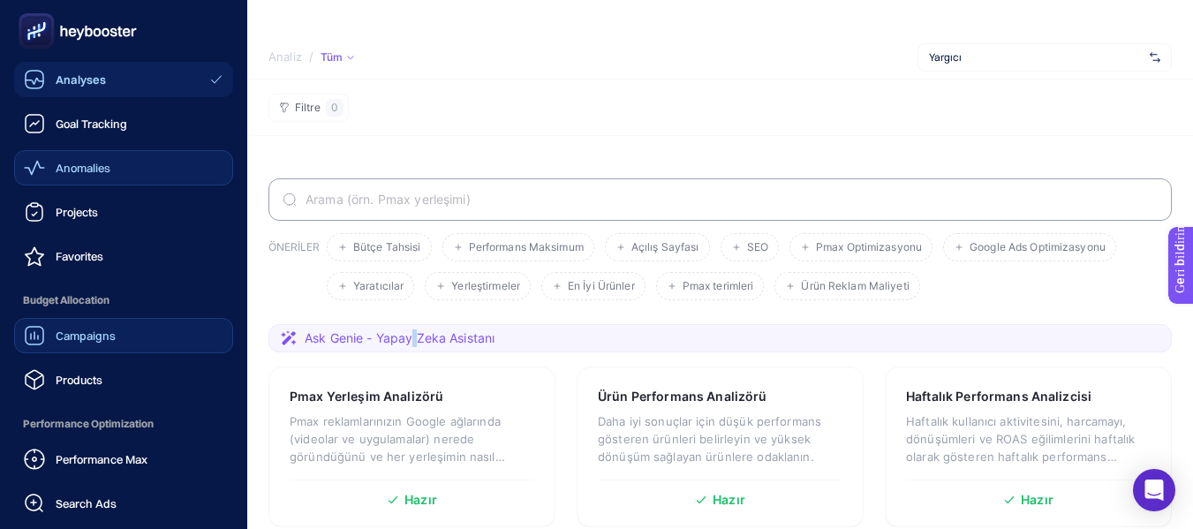
drag, startPoint x: 24, startPoint y: 338, endPoint x: 33, endPoint y: 344, distance: 10.3
click at [26, 338] on icon at bounding box center [34, 335] width 21 height 21
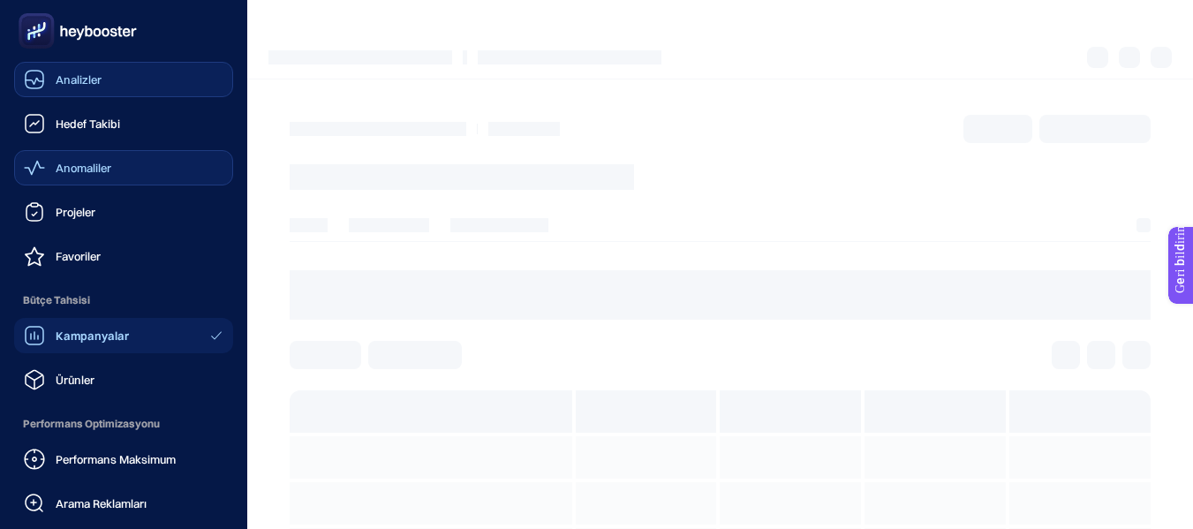
click at [65, 71] on div "Analizler" at bounding box center [63, 79] width 78 height 21
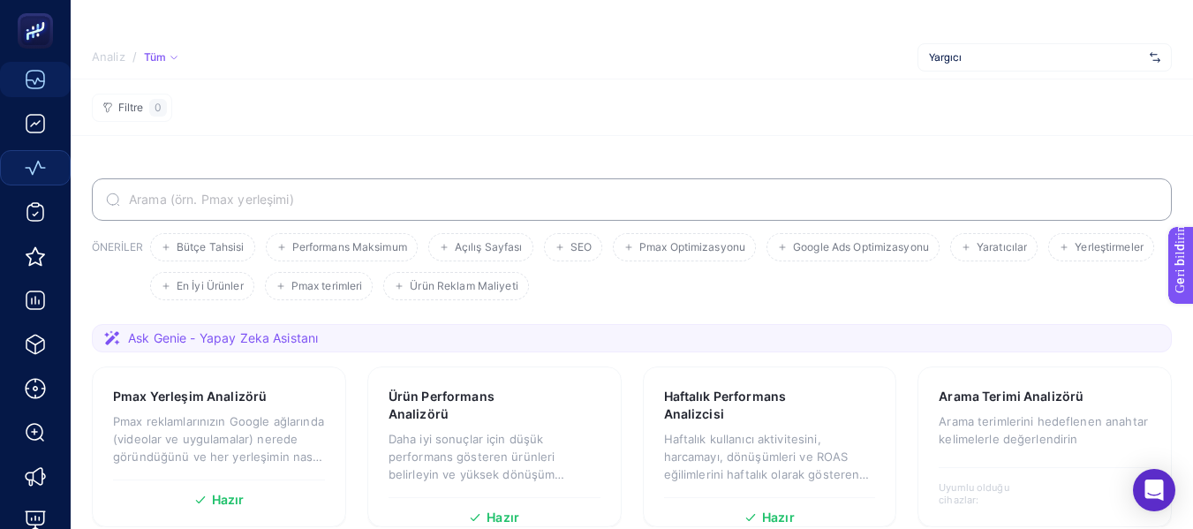
click at [307, 340] on font "Ask Genie - Yapay Zeka Asistanı" at bounding box center [223, 337] width 190 height 15
click at [262, 331] on font "Ask Genie - Yapay Zeka Asistanı" at bounding box center [223, 337] width 190 height 15
click at [1170, 494] on div "Intercom Messenger'ı açın" at bounding box center [1154, 490] width 47 height 47
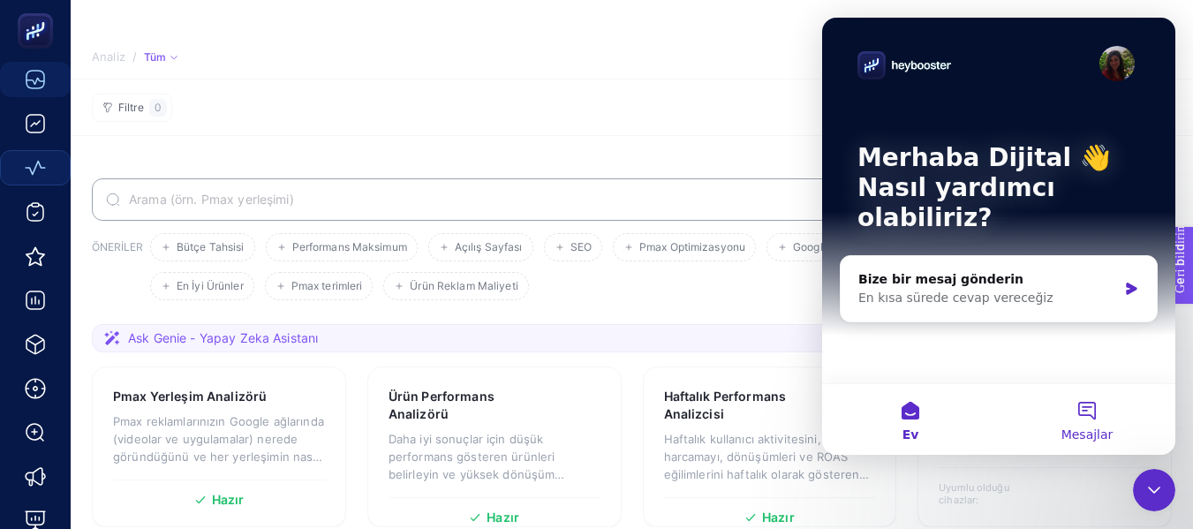
click at [1117, 422] on button "Mesajlar" at bounding box center [1087, 419] width 177 height 71
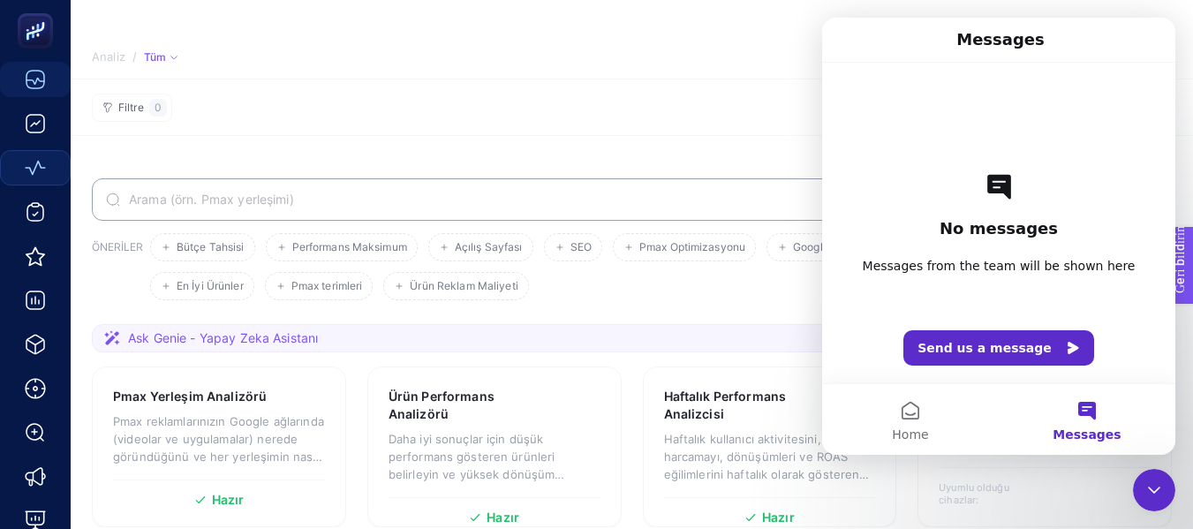
click at [660, 125] on section "Filtre 0" at bounding box center [632, 107] width 1123 height 57
drag, startPoint x: 1176, startPoint y: 13, endPoint x: 126, endPoint y: 59, distance: 1050.3
click at [657, 122] on section "Filtre 0" at bounding box center [632, 107] width 1123 height 57
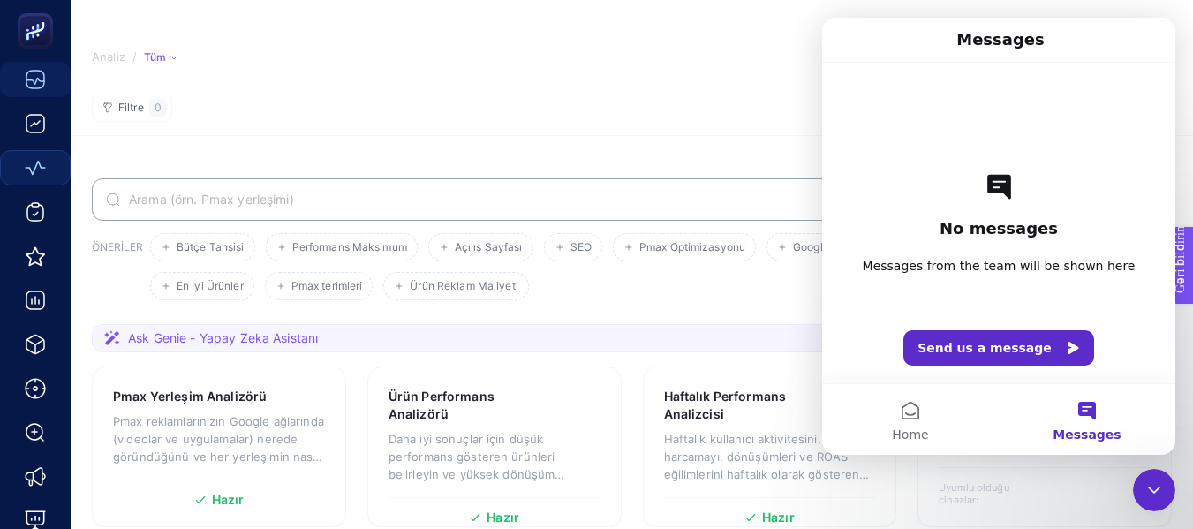
click at [1135, 490] on div "Intercom Messenger'ı kapatın" at bounding box center [1154, 490] width 42 height 42
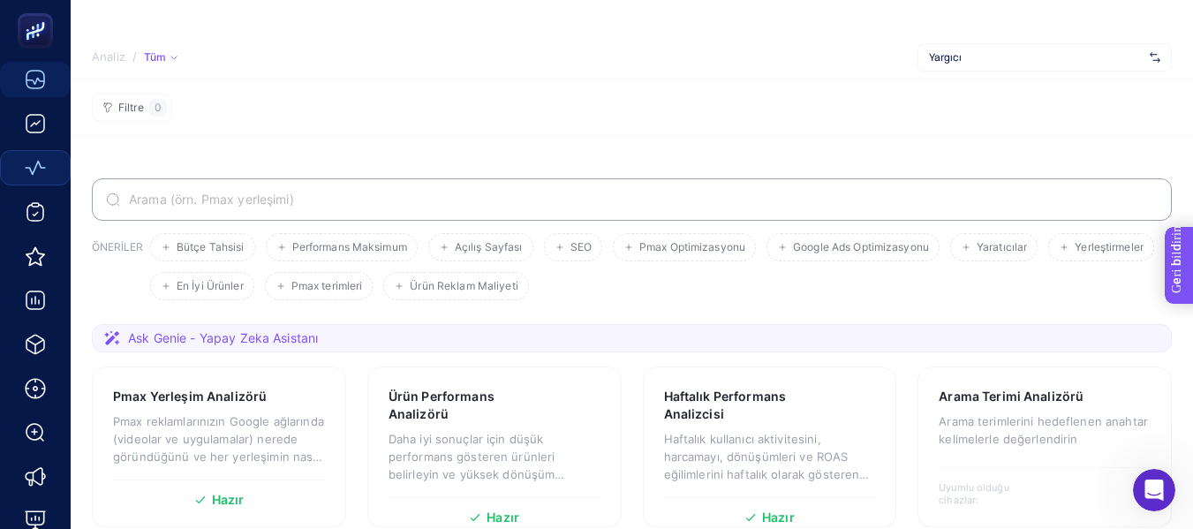
click at [1199, 316] on font "Geri bildirim" at bounding box center [1211, 314] width 71 height 14
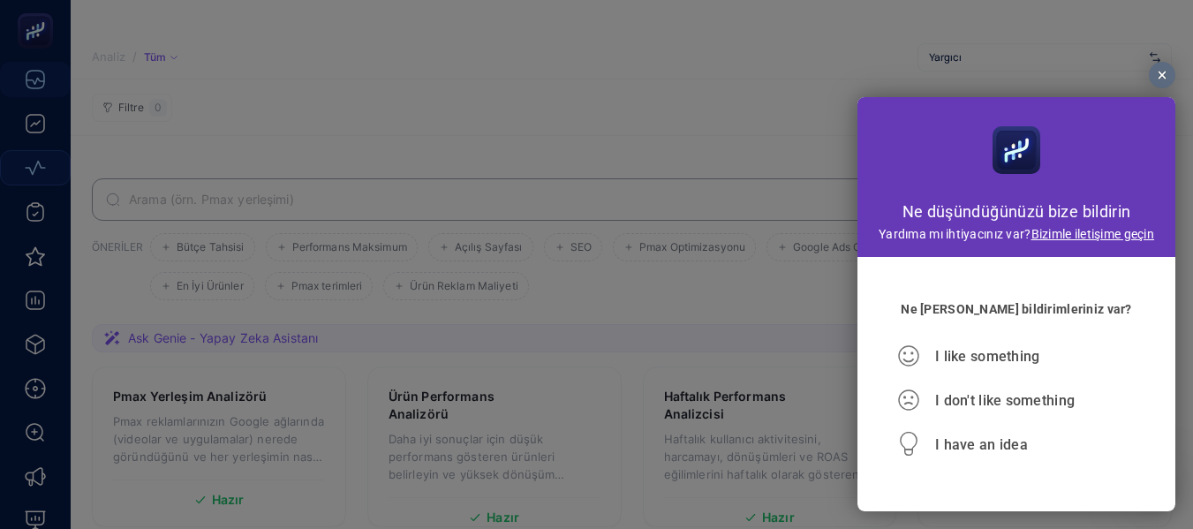
click at [1159, 72] on div at bounding box center [1162, 75] width 26 height 26
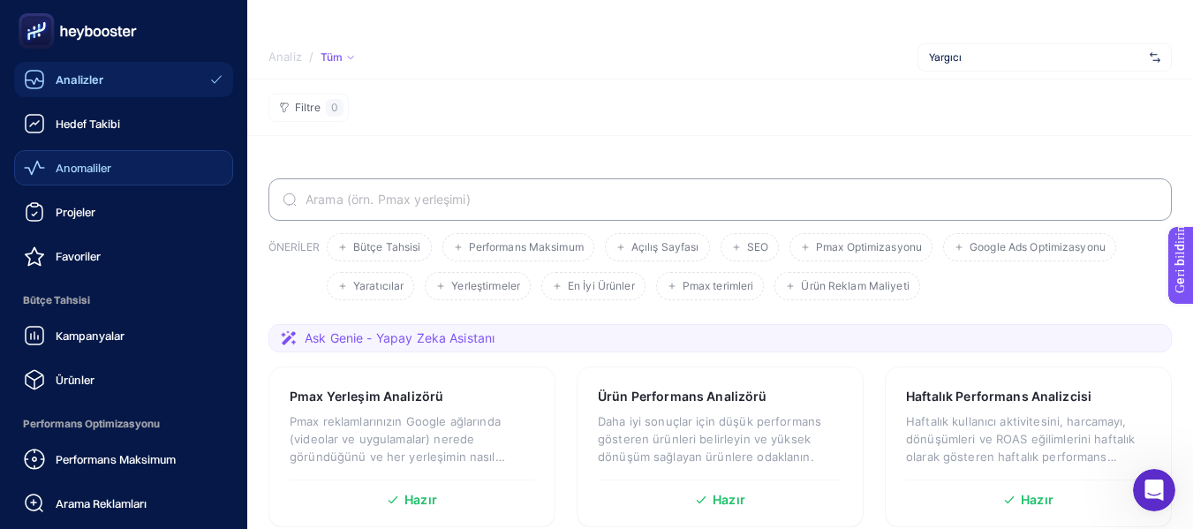
click at [55, 37] on icon at bounding box center [77, 30] width 127 height 35
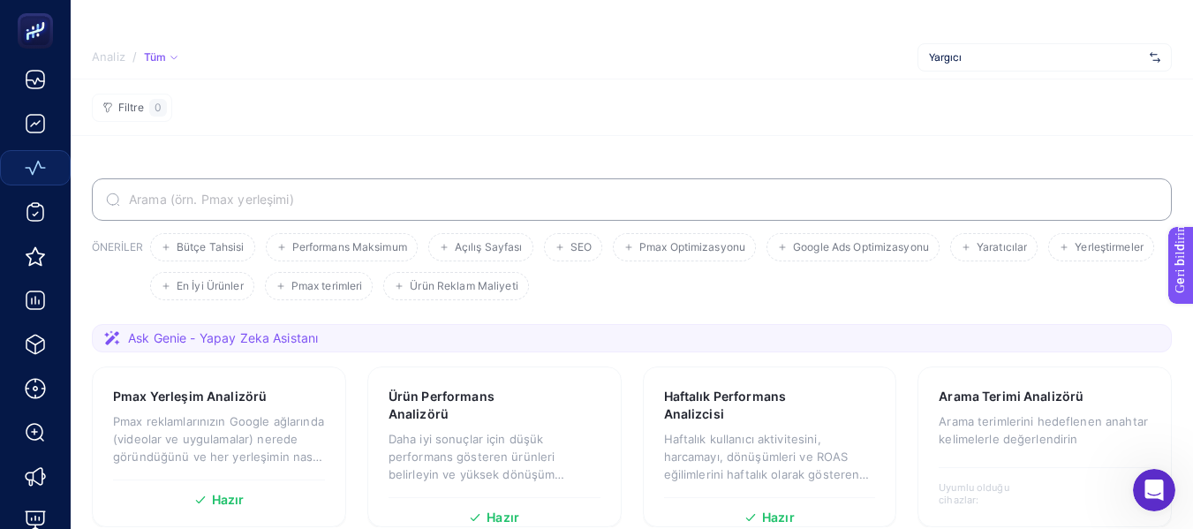
click at [216, 342] on font "Ask Genie - Yapay Zeka Asistanı" at bounding box center [223, 337] width 190 height 15
click at [119, 344] on icon at bounding box center [112, 338] width 18 height 18
click at [109, 339] on icon at bounding box center [112, 337] width 16 height 15
click at [108, 338] on icon at bounding box center [112, 338] width 18 height 18
drag, startPoint x: 125, startPoint y: 336, endPoint x: 155, endPoint y: 334, distance: 29.2
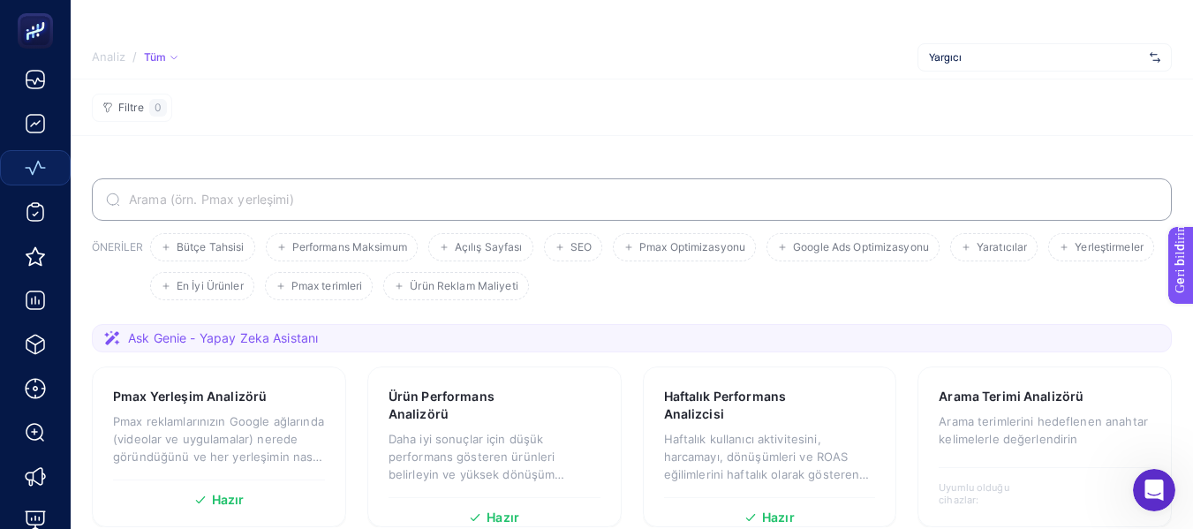
click at [136, 336] on div "Ask Genie - Yapay Zeka Asistanı" at bounding box center [210, 338] width 215 height 18
drag, startPoint x: 155, startPoint y: 334, endPoint x: 165, endPoint y: 334, distance: 10.6
click at [160, 334] on font "Ask Genie - Yapay Zeka Asistanı" at bounding box center [223, 337] width 190 height 15
drag, startPoint x: 193, startPoint y: 336, endPoint x: 243, endPoint y: 338, distance: 49.5
click at [202, 337] on font "Ask Genie - Yapay Zeka Asistanı" at bounding box center [223, 337] width 190 height 15
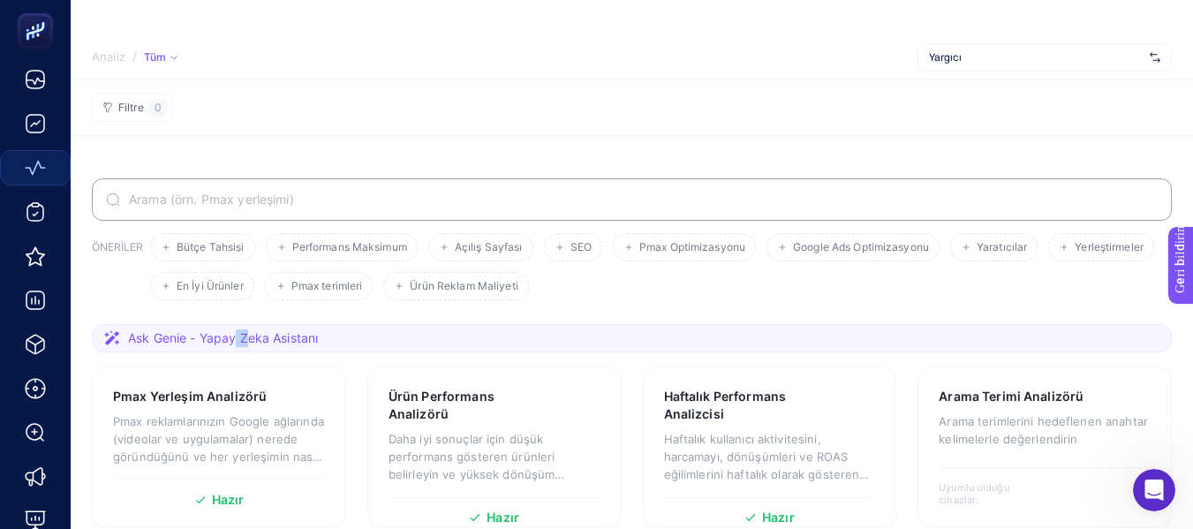
drag, startPoint x: 243, startPoint y: 338, endPoint x: 322, endPoint y: 344, distance: 78.8
click at [254, 338] on font "Ask Genie - Yapay Zeka Asistanı" at bounding box center [223, 337] width 190 height 15
drag, startPoint x: 322, startPoint y: 344, endPoint x: 352, endPoint y: 336, distance: 31.9
click at [330, 341] on section "Ask Genie - Yapay Zeka Asistanı" at bounding box center [632, 338] width 1080 height 28
drag, startPoint x: 352, startPoint y: 336, endPoint x: 366, endPoint y: 336, distance: 13.2
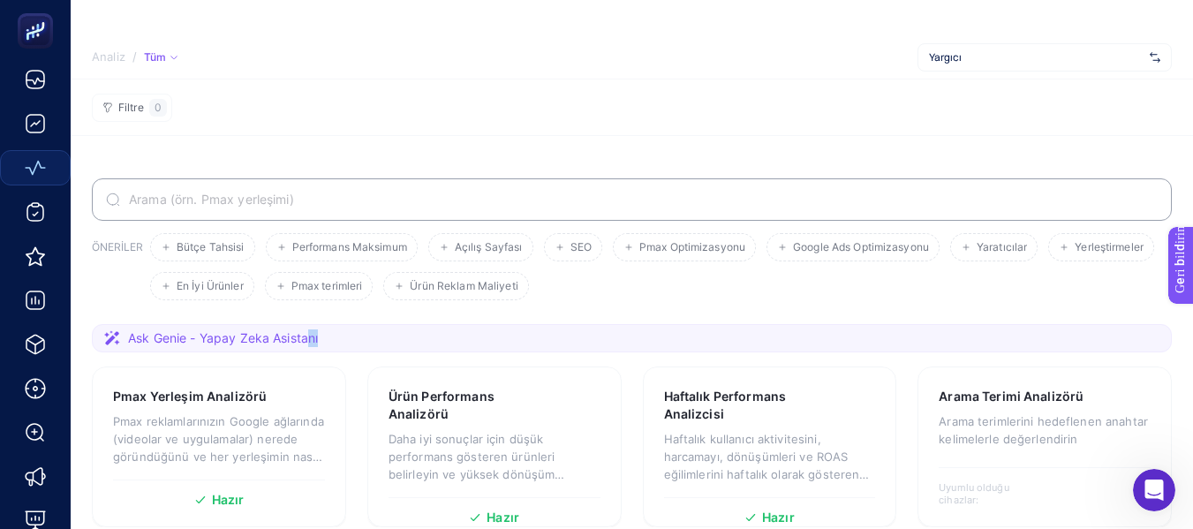
click at [353, 336] on section "Ask Genie - Yapay Zeka Asistanı" at bounding box center [632, 338] width 1080 height 28
click at [526, 334] on section "Ask Genie - Yapay Zeka Asistanı" at bounding box center [632, 338] width 1080 height 28
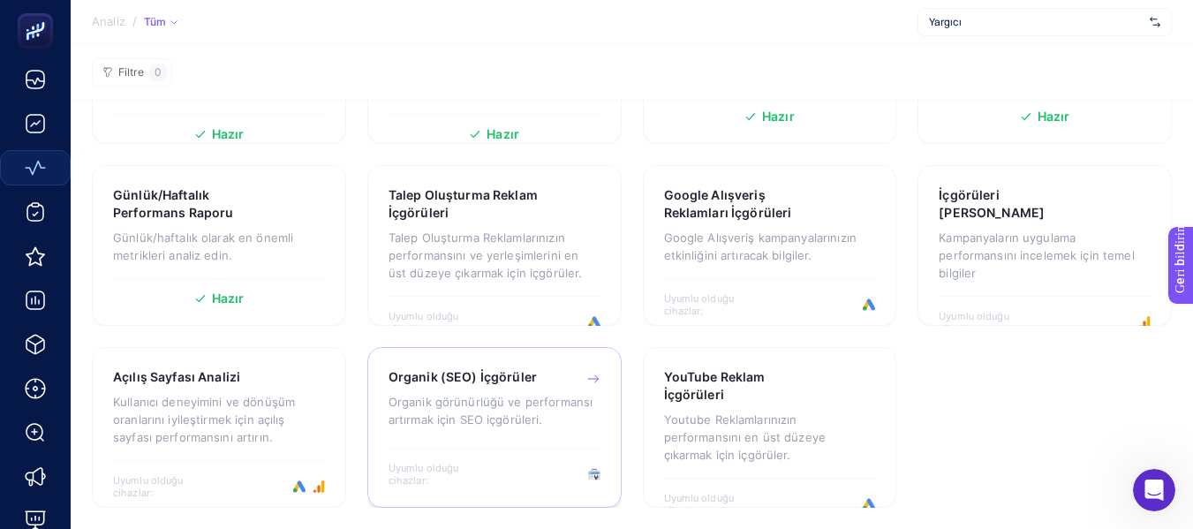
click at [478, 411] on p "Organik görünürlüğü ve performansı artırmak için SEO içgörüleri." at bounding box center [495, 410] width 212 height 35
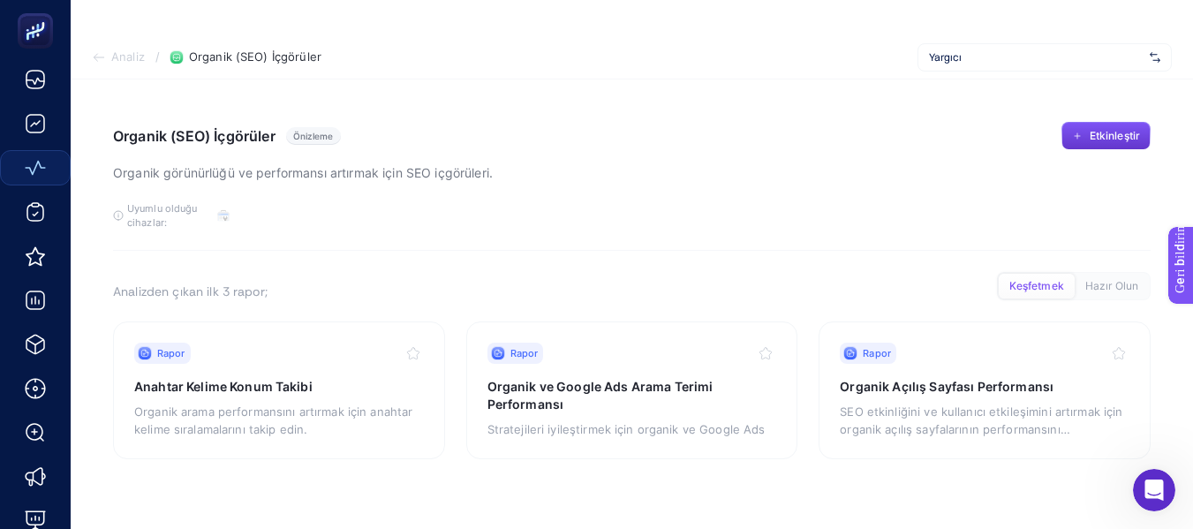
click at [1092, 134] on font "Etkinleştir" at bounding box center [1115, 135] width 50 height 13
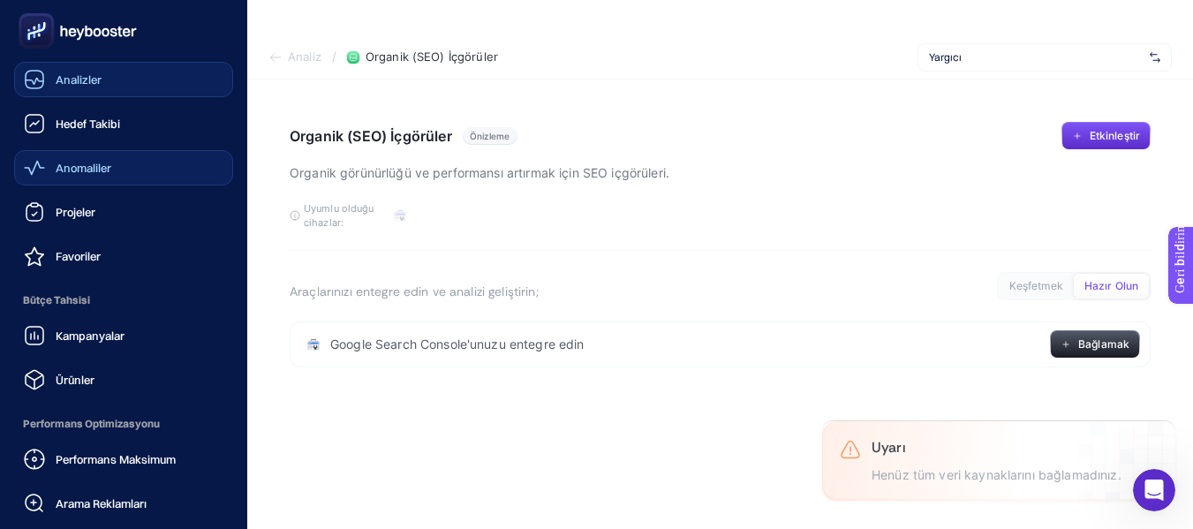
click at [126, 80] on link "Analizler" at bounding box center [123, 79] width 219 height 35
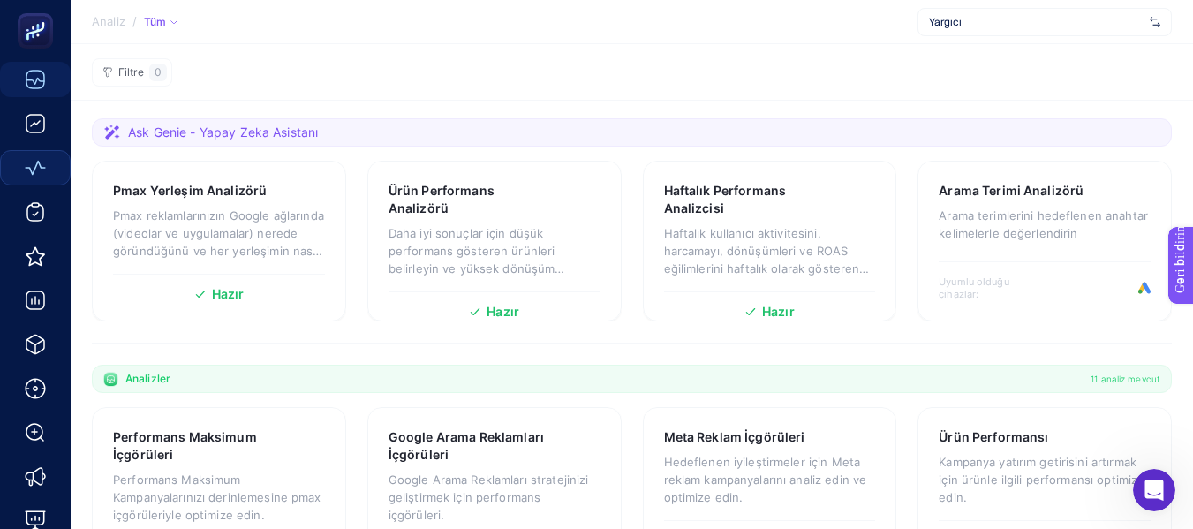
scroll to position [88, 0]
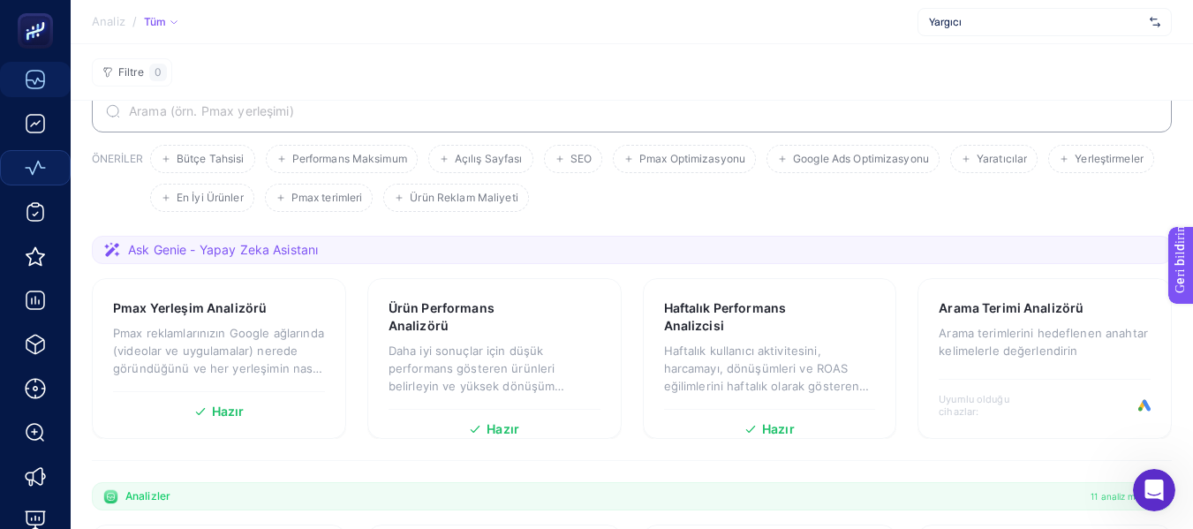
click at [208, 254] on font "Ask Genie - Yapay Zeka Asistanı" at bounding box center [223, 249] width 190 height 15
click at [208, 251] on font "Ask Genie - Yapay Zeka Asistanı" at bounding box center [223, 249] width 190 height 15
click at [393, 227] on section "ÖNERİLER Bütçe Tahsisi Performans Maksimum Açılış Sayfası SEO Pmax Optimizasyon…" at bounding box center [632, 163] width 1080 height 146
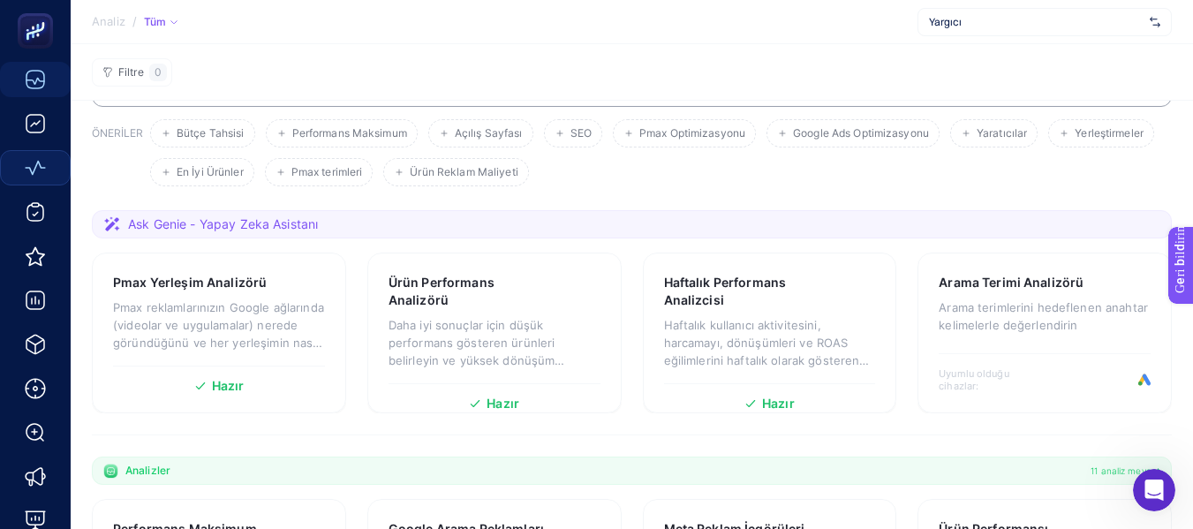
scroll to position [0, 0]
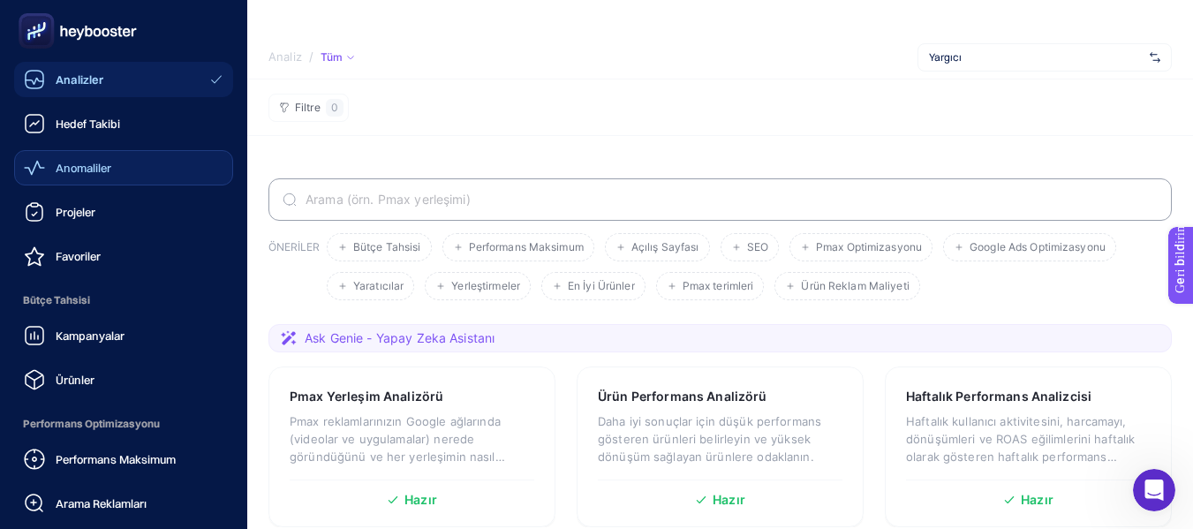
click at [69, 122] on font "Hedef Takibi" at bounding box center [88, 124] width 64 height 14
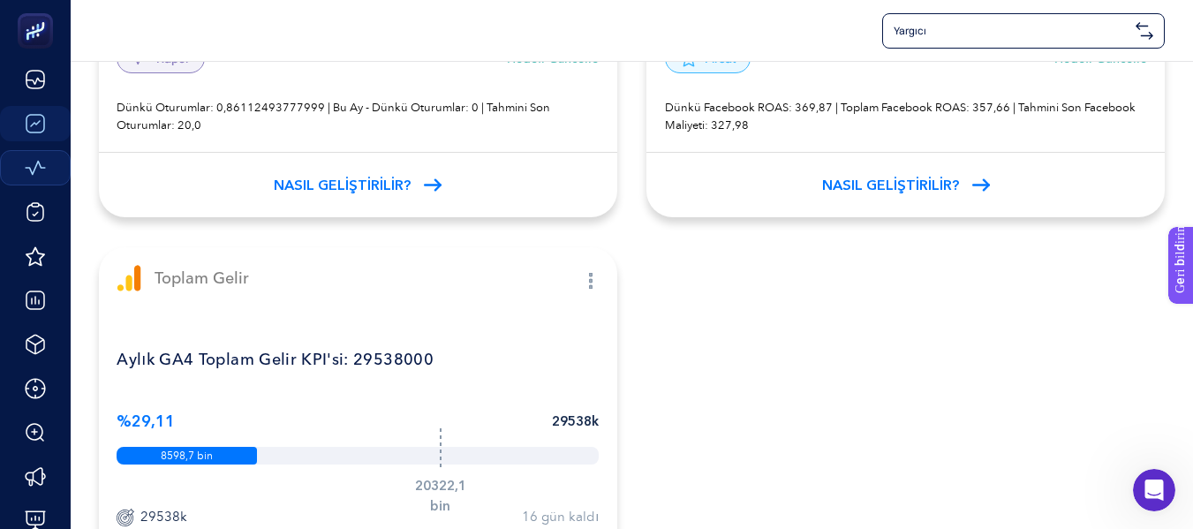
scroll to position [583, 0]
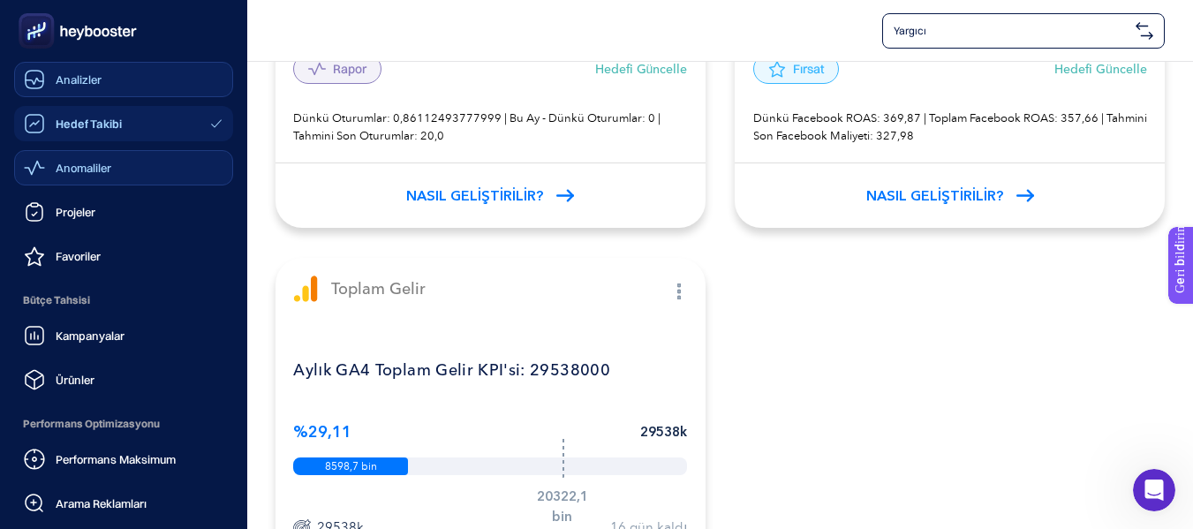
click at [69, 84] on font "Analizler" at bounding box center [79, 79] width 46 height 14
